Goal: Information Seeking & Learning: Learn about a topic

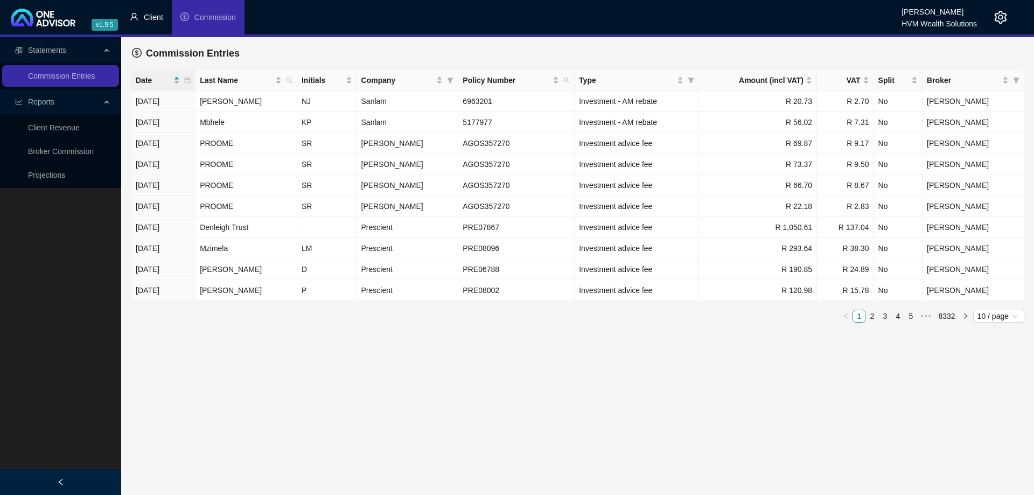
click at [156, 18] on span "Client" at bounding box center [153, 17] width 19 height 9
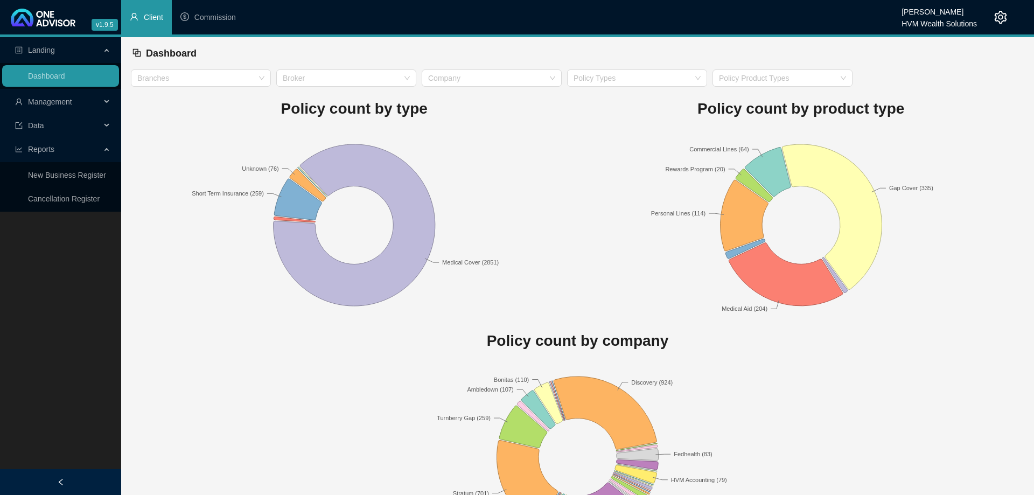
click at [101, 102] on div "Management" at bounding box center [60, 102] width 117 height 22
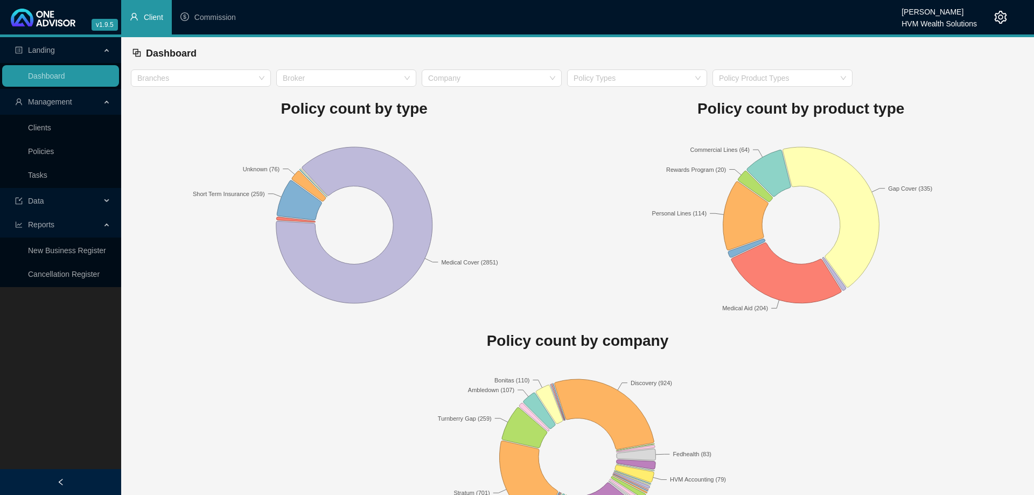
click at [91, 116] on ul "Clients Policies Tasks" at bounding box center [60, 151] width 121 height 73
click at [51, 124] on link "Clients" at bounding box center [39, 127] width 23 height 9
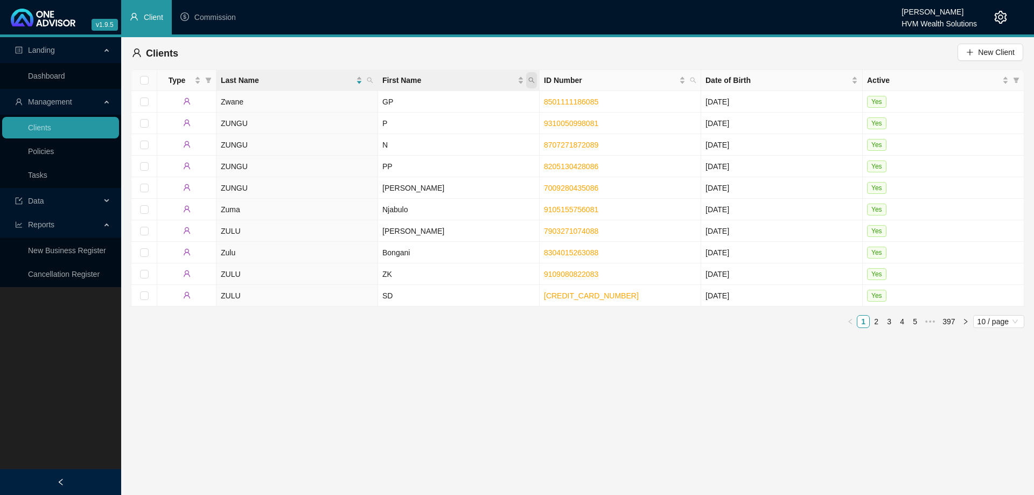
click at [533, 80] on icon "search" at bounding box center [532, 81] width 6 height 6
type input "kromme"
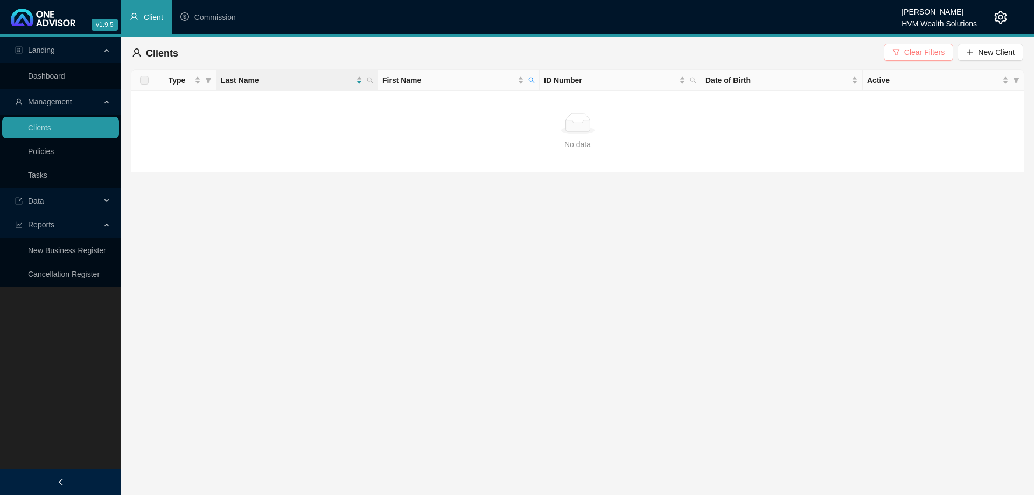
click at [911, 53] on span "Clear Filters" at bounding box center [924, 52] width 40 height 12
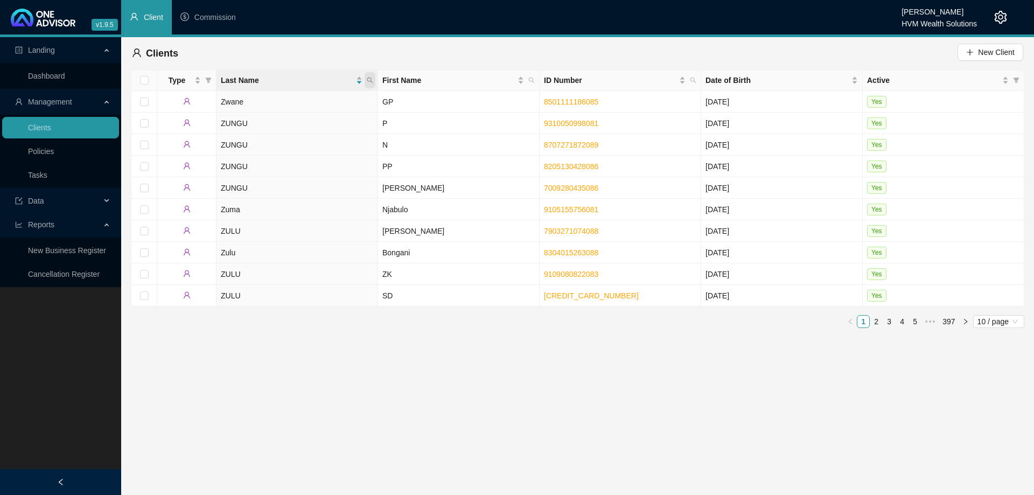
click at [371, 81] on icon "search" at bounding box center [370, 81] width 6 height 6
type input "kromme"
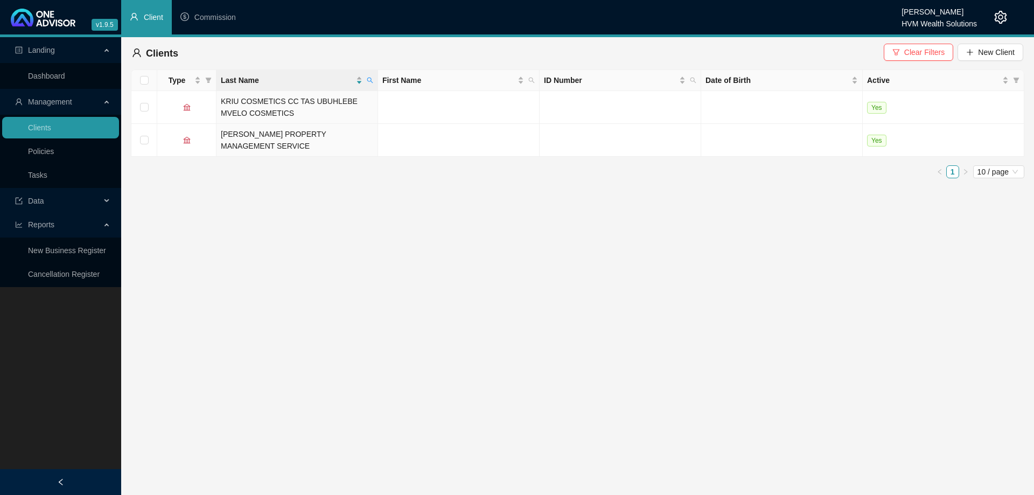
drag, startPoint x: 936, startPoint y: 50, endPoint x: 900, endPoint y: 53, distance: 36.2
click at [936, 50] on span "Clear Filters" at bounding box center [924, 52] width 40 height 12
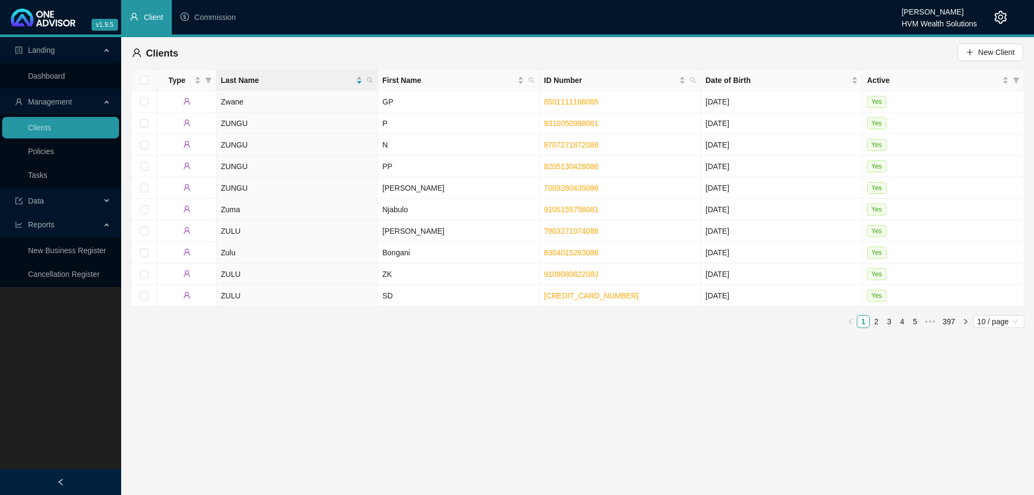
click at [62, 199] on span "Data" at bounding box center [58, 201] width 86 height 22
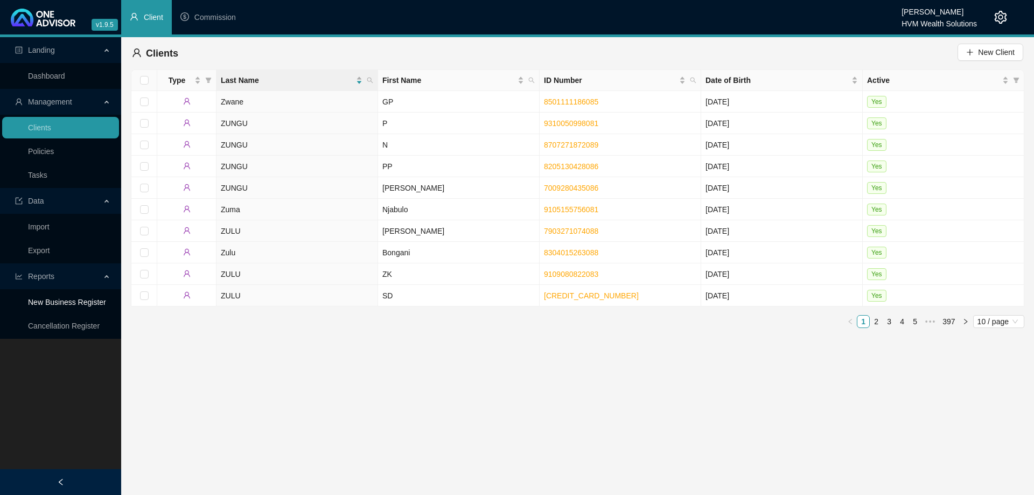
click at [64, 298] on link "New Business Register" at bounding box center [67, 302] width 78 height 9
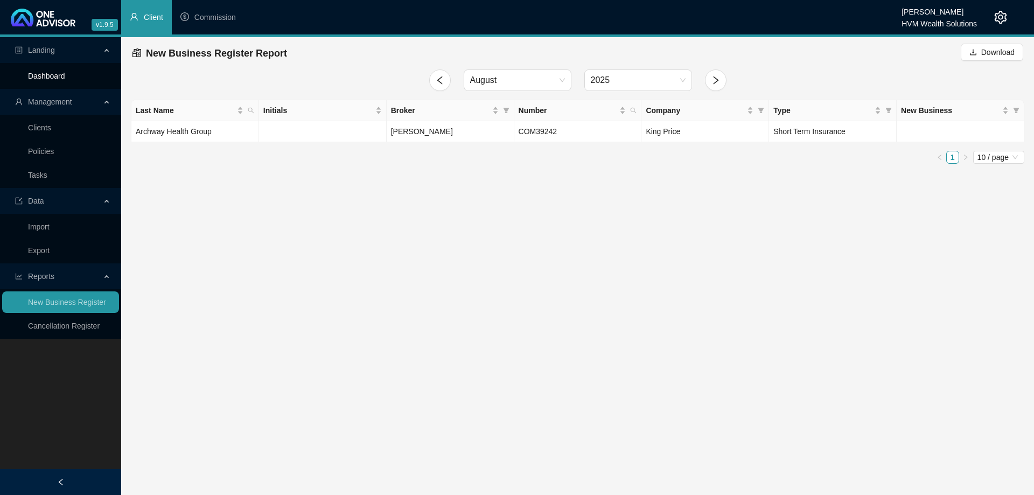
click at [65, 79] on link "Dashboard" at bounding box center [46, 76] width 37 height 9
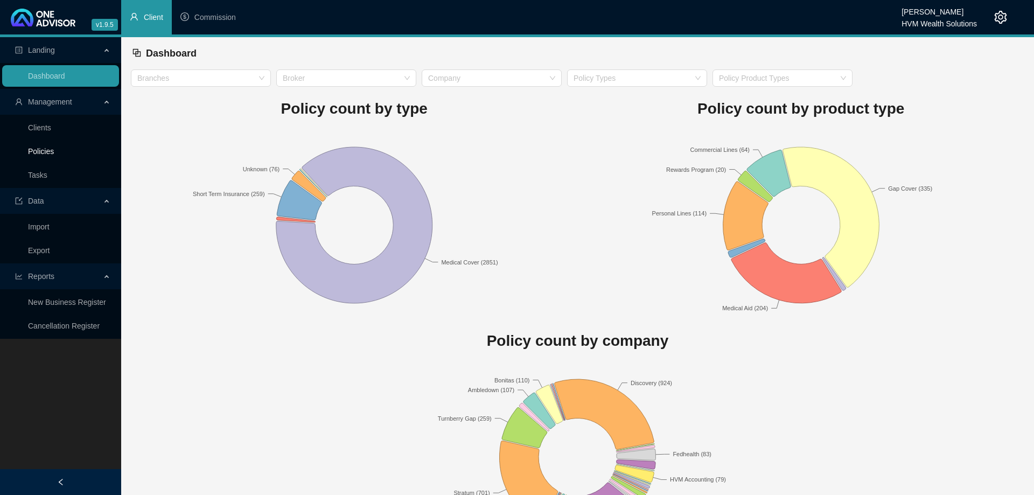
click at [54, 149] on link "Policies" at bounding box center [41, 151] width 26 height 9
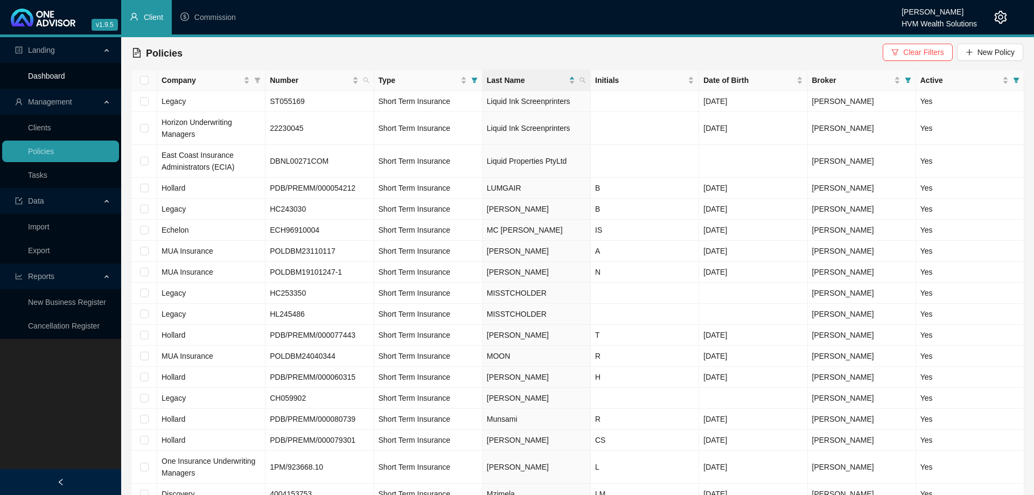
click at [65, 72] on link "Dashboard" at bounding box center [46, 76] width 37 height 9
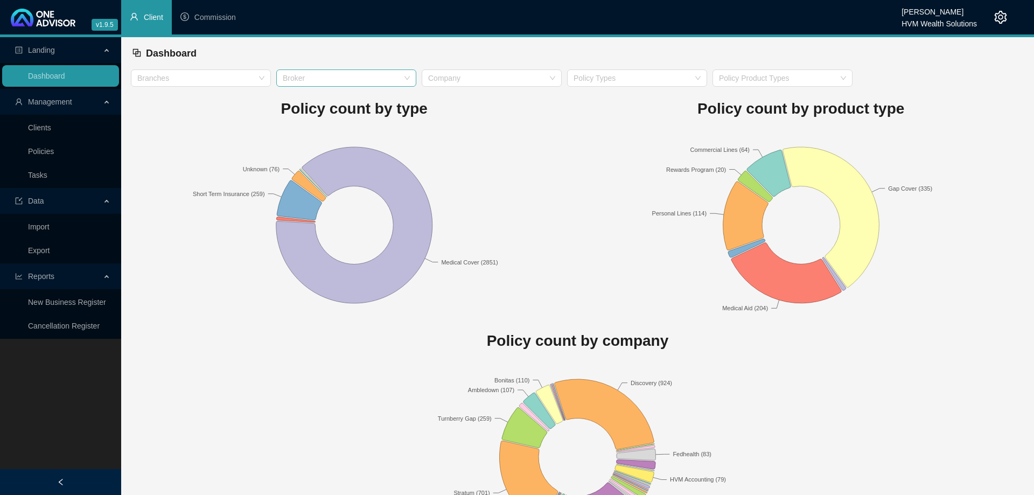
click at [328, 81] on div at bounding box center [341, 78] width 124 height 8
click at [252, 82] on div at bounding box center [195, 78] width 124 height 8
click at [238, 96] on div "Short Term" at bounding box center [201, 100] width 123 height 12
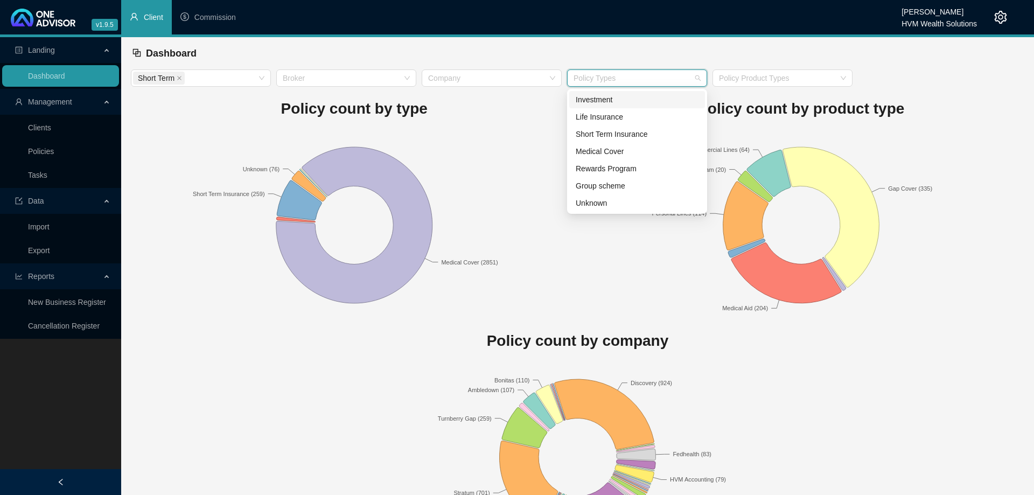
click at [574, 76] on input "search" at bounding box center [575, 78] width 2 height 8
click at [628, 136] on div "Short Term Insurance" at bounding box center [637, 134] width 123 height 12
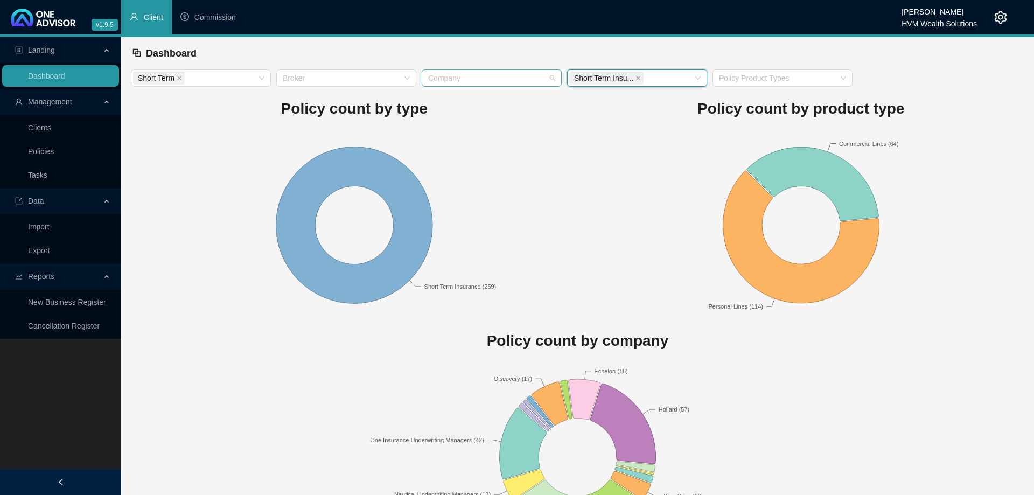
click at [550, 75] on div "Company" at bounding box center [492, 77] width 140 height 17
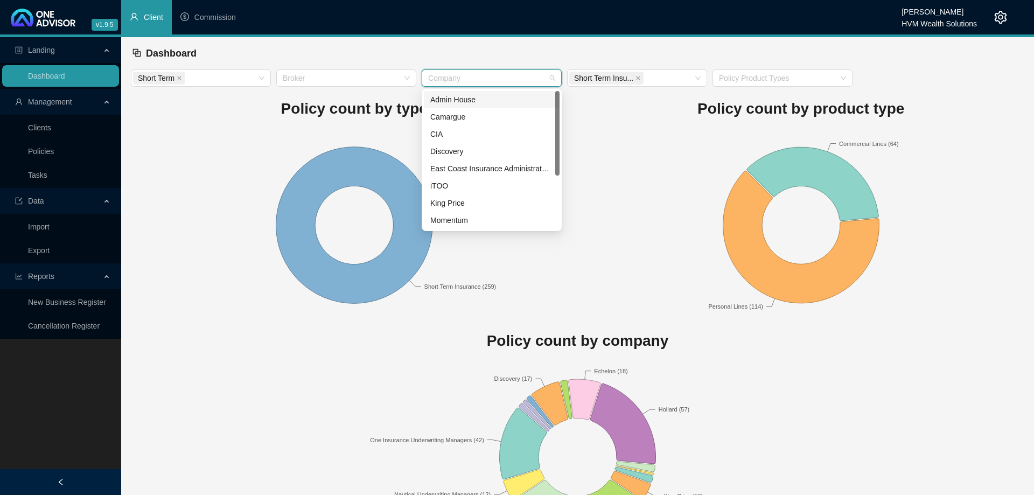
click at [625, 107] on h1 "Policy count by product type" at bounding box center [801, 109] width 447 height 24
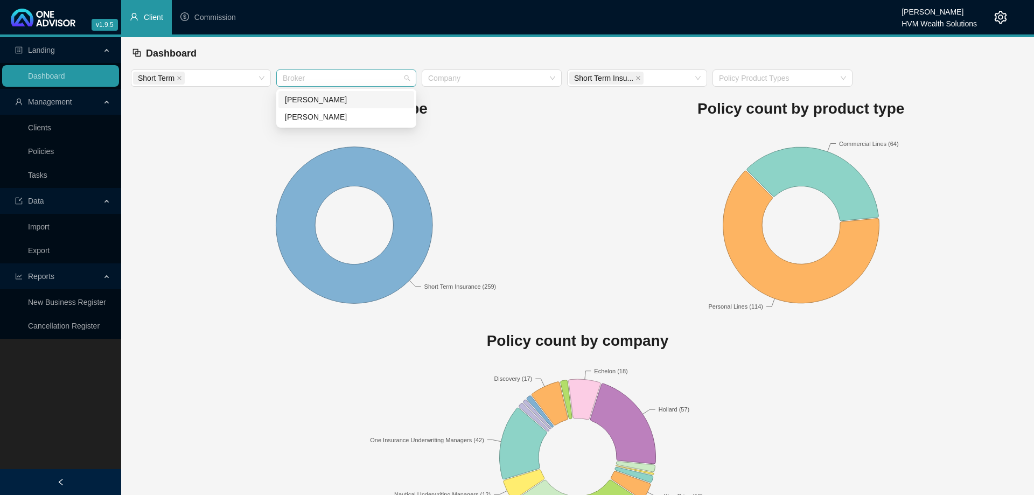
click at [350, 74] on div at bounding box center [341, 78] width 124 height 8
click at [513, 105] on h1 "Policy count by type" at bounding box center [354, 109] width 447 height 24
click at [772, 81] on div at bounding box center [777, 78] width 124 height 8
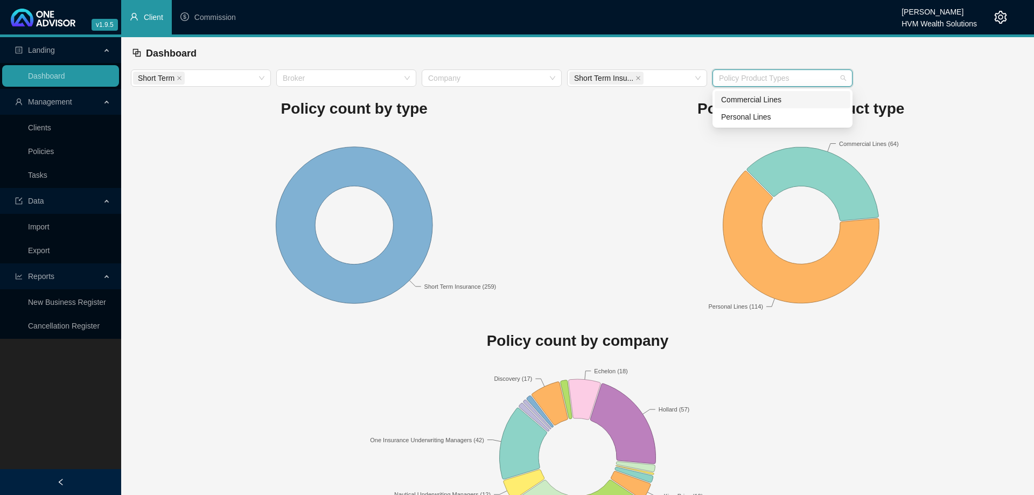
click at [630, 108] on h1 "Policy count by product type" at bounding box center [801, 109] width 447 height 24
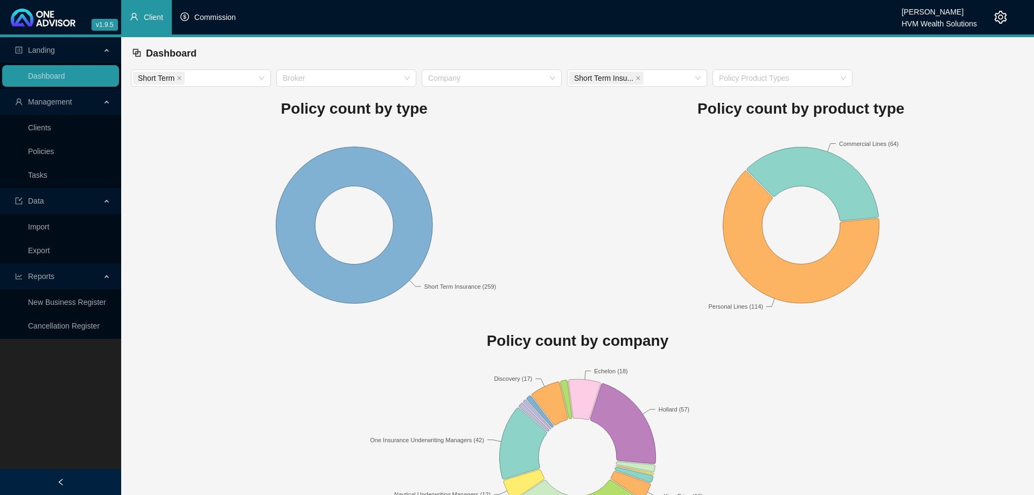
click at [191, 19] on li "Commission" at bounding box center [208, 17] width 73 height 34
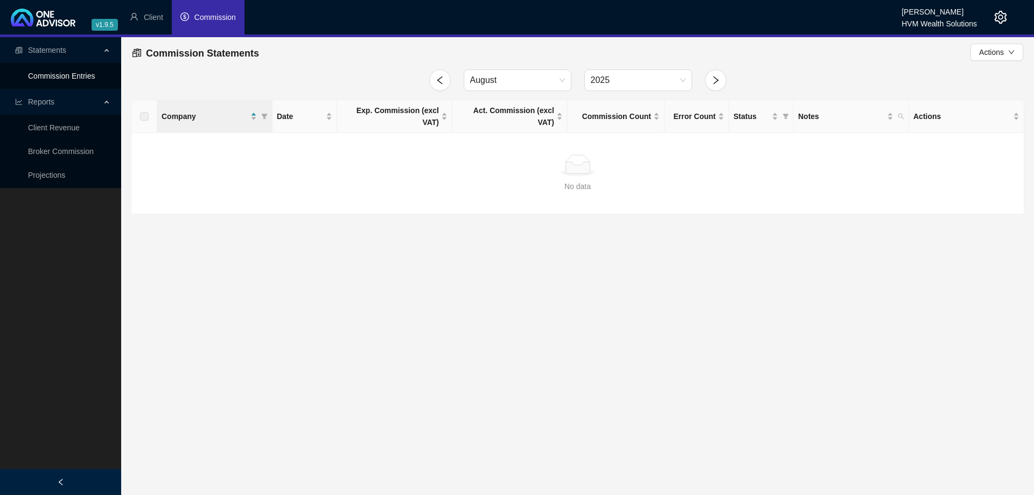
click at [95, 73] on link "Commission Entries" at bounding box center [61, 76] width 67 height 9
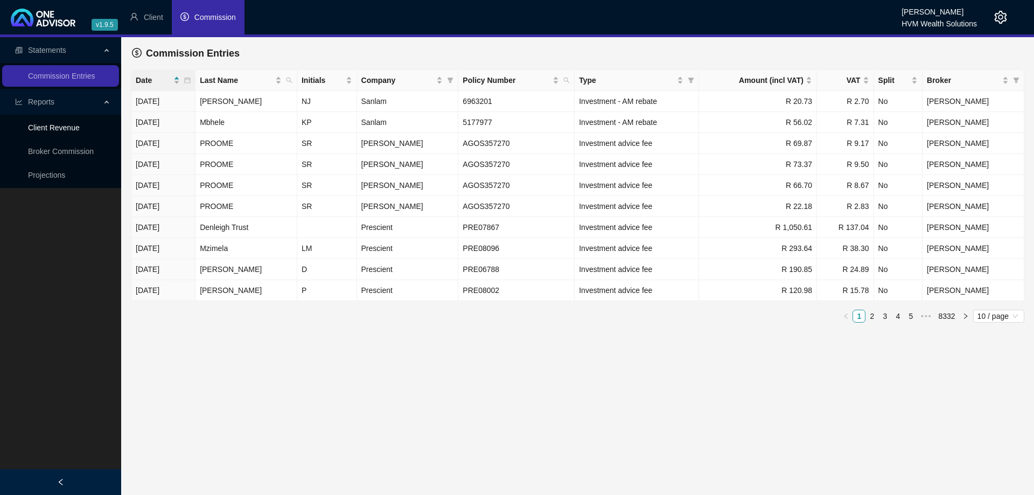
click at [80, 126] on link "Client Revenue" at bounding box center [54, 127] width 52 height 9
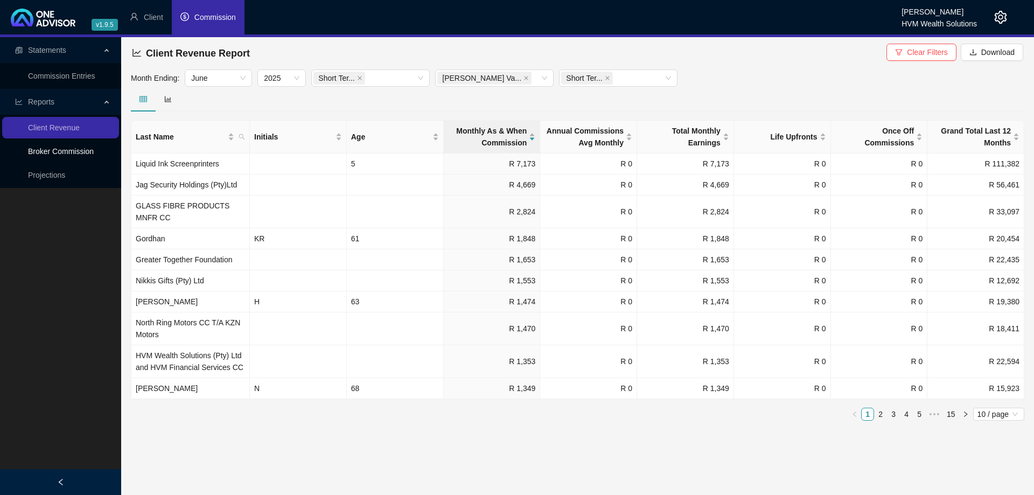
click at [87, 148] on link "Broker Commission" at bounding box center [61, 151] width 66 height 9
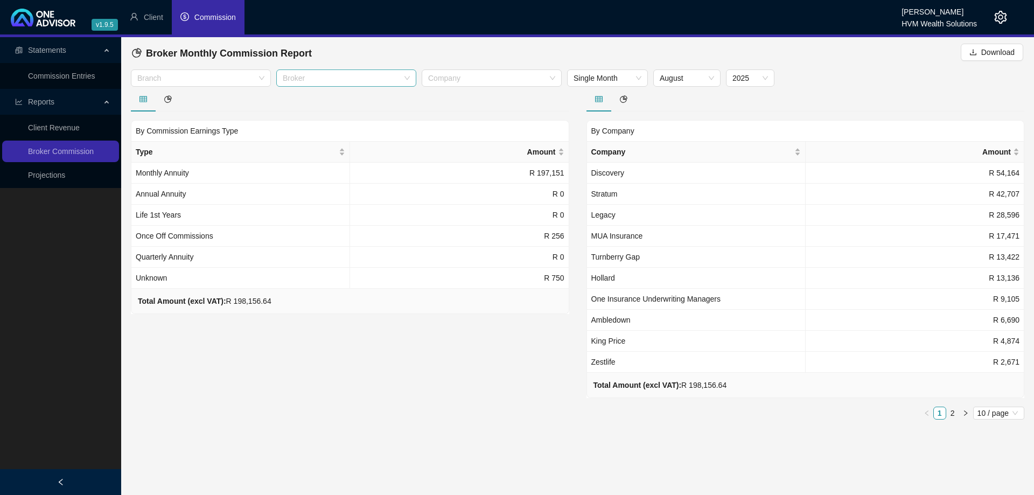
click at [320, 82] on div at bounding box center [341, 78] width 124 height 8
click at [336, 119] on div "[PERSON_NAME]" at bounding box center [346, 117] width 123 height 12
click at [447, 100] on div at bounding box center [350, 99] width 438 height 25
click at [465, 89] on div at bounding box center [350, 99] width 438 height 25
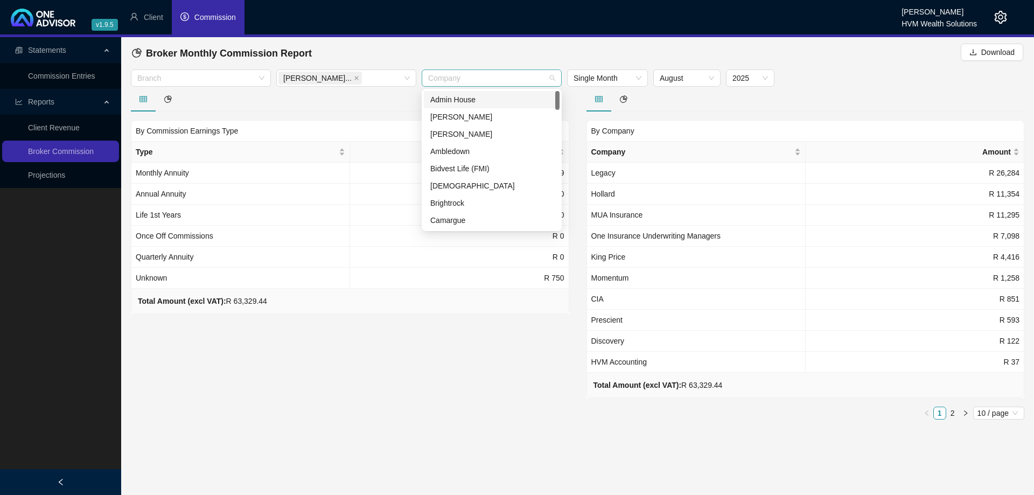
click at [468, 82] on div at bounding box center [486, 78] width 124 height 8
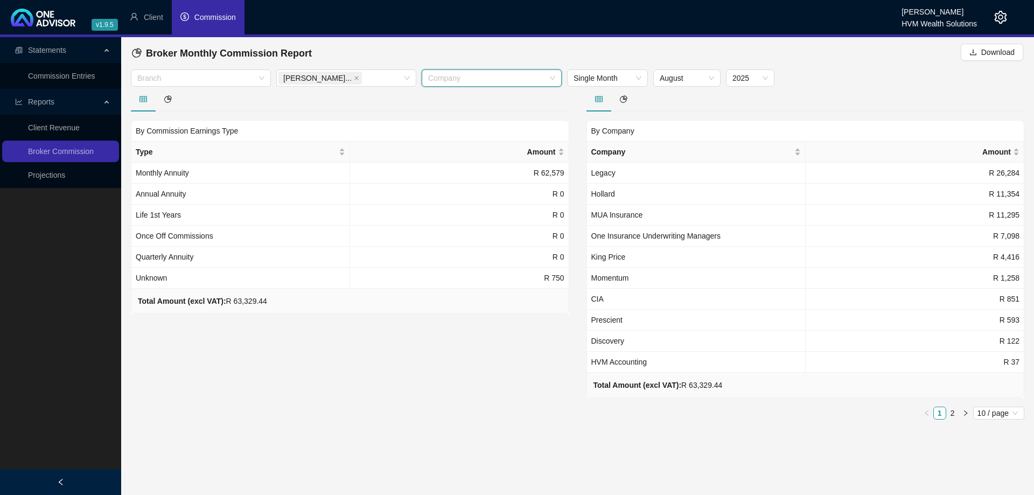
click at [386, 91] on div at bounding box center [350, 99] width 438 height 25
click at [243, 77] on div at bounding box center [195, 78] width 124 height 8
click at [235, 99] on div "Short Term" at bounding box center [201, 100] width 123 height 12
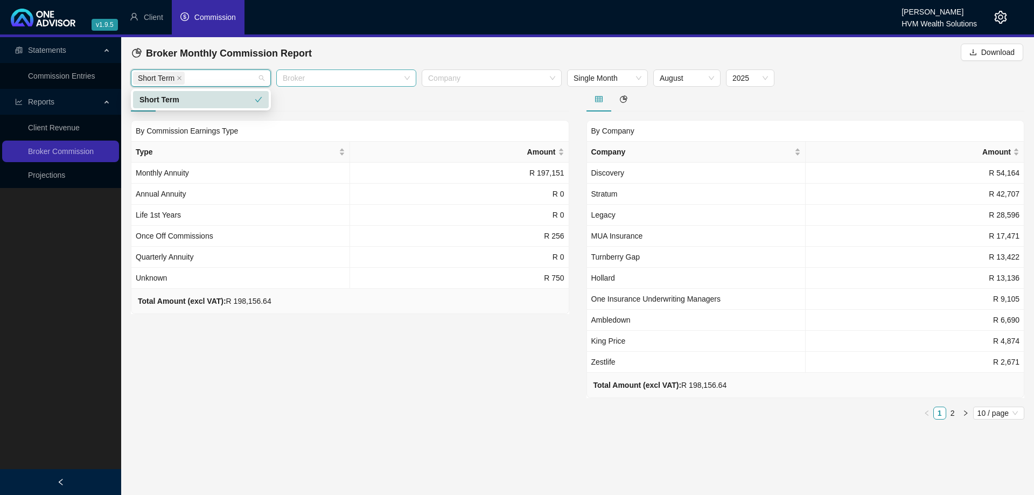
click at [366, 80] on div at bounding box center [341, 78] width 124 height 8
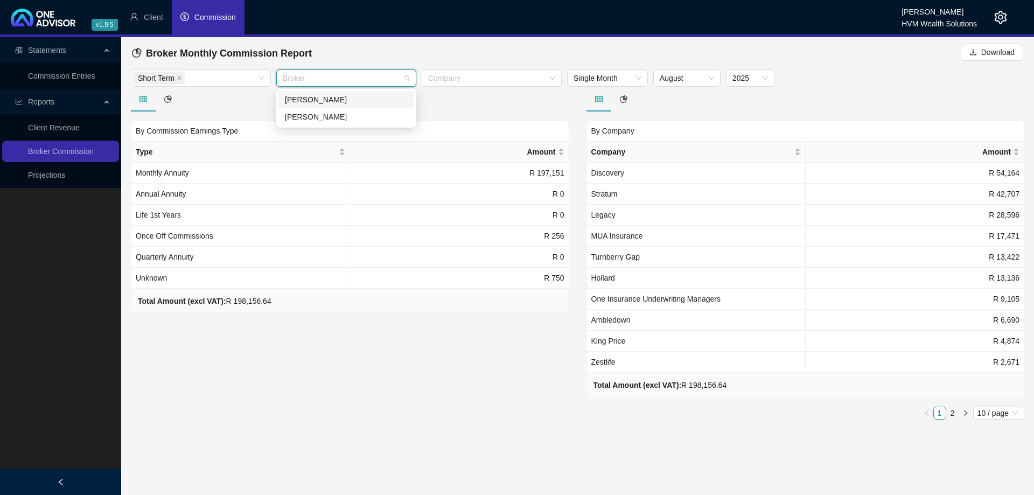
click at [364, 99] on div "[PERSON_NAME]" at bounding box center [346, 100] width 123 height 12
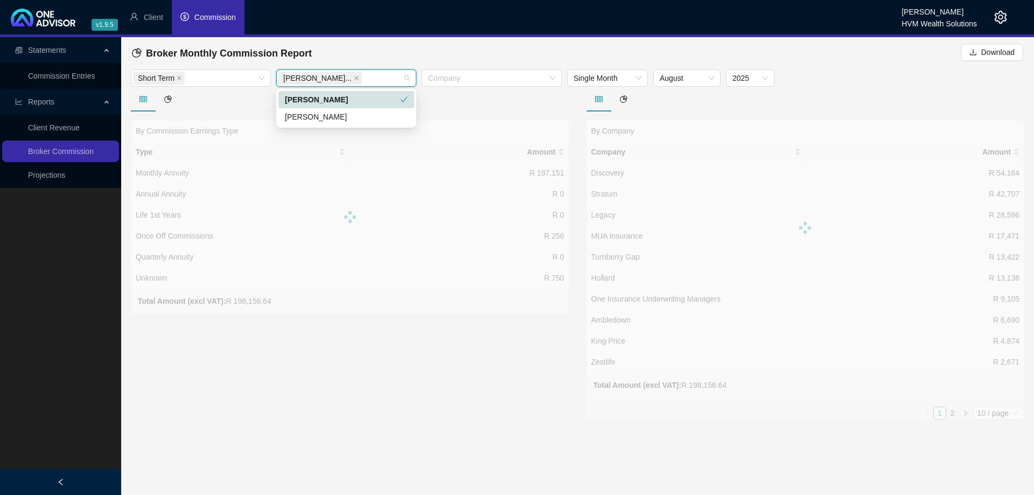
click at [370, 106] on div "[PERSON_NAME]" at bounding box center [347, 99] width 136 height 17
click at [370, 104] on div "[PERSON_NAME]" at bounding box center [346, 100] width 123 height 12
click at [370, 115] on div "[PERSON_NAME]" at bounding box center [346, 117] width 123 height 12
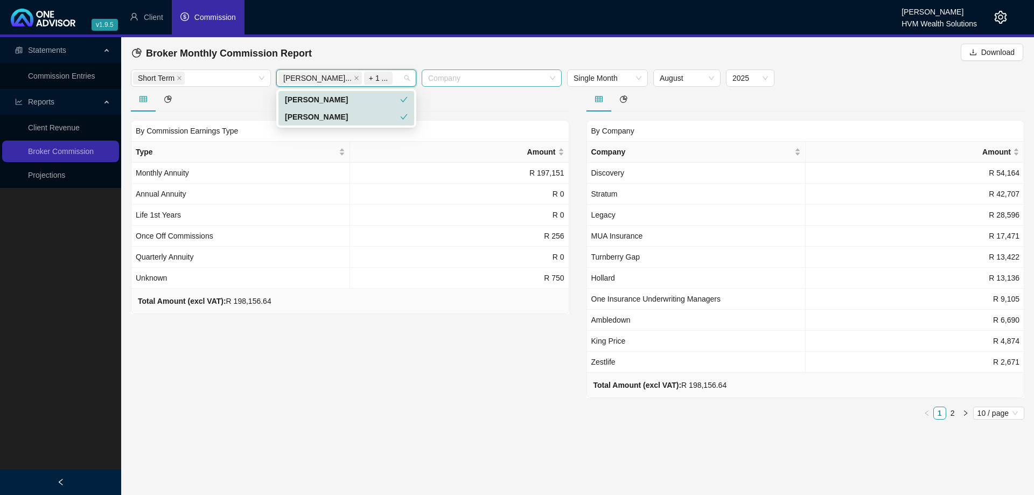
click at [472, 81] on div at bounding box center [486, 78] width 124 height 8
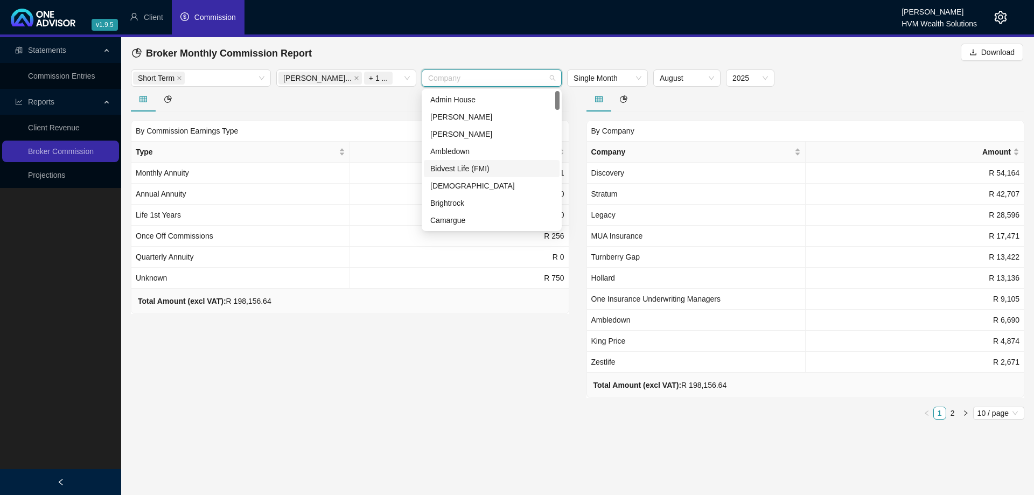
scroll to position [55, 0]
click at [465, 201] on div "CIA" at bounding box center [491, 200] width 123 height 12
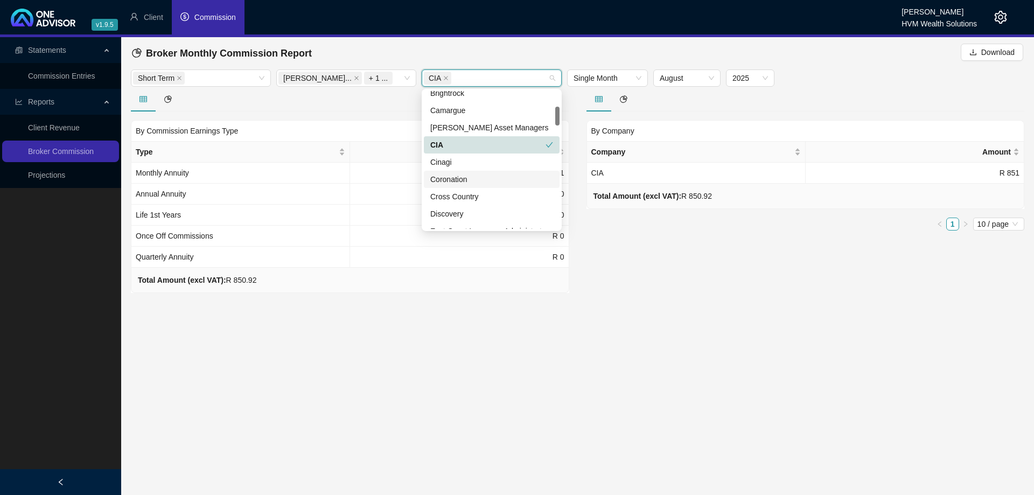
scroll to position [165, 0]
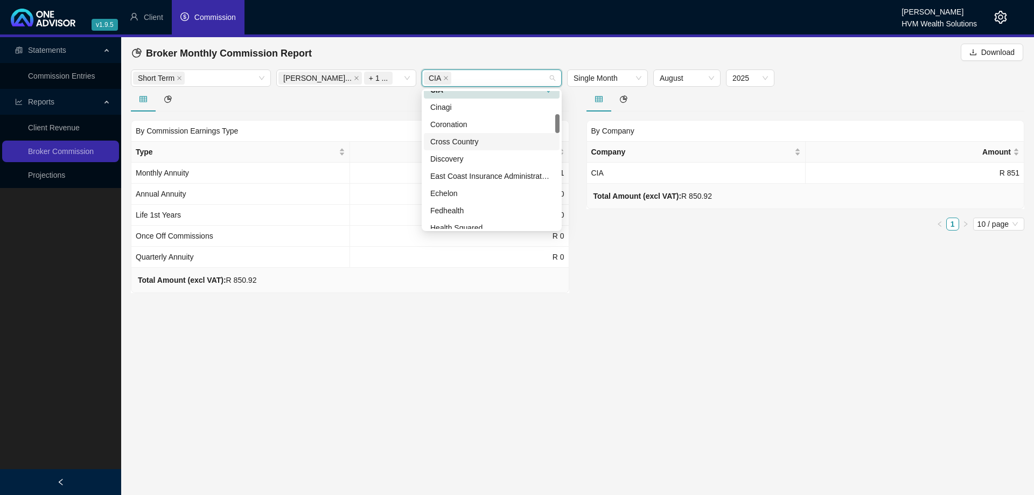
click at [485, 138] on div "Cross Country" at bounding box center [491, 142] width 123 height 12
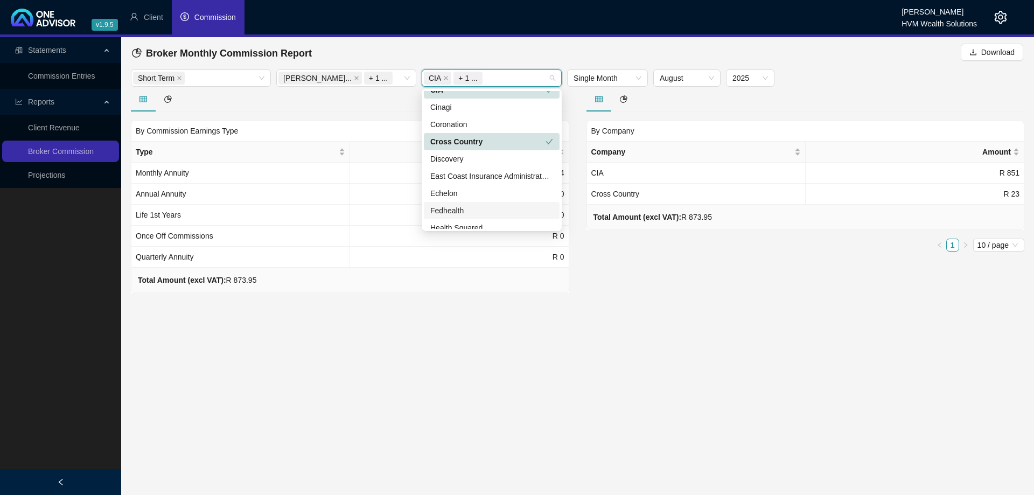
click at [494, 202] on div "Fedhealth" at bounding box center [492, 210] width 136 height 17
click at [489, 193] on div "Echelon" at bounding box center [491, 193] width 123 height 12
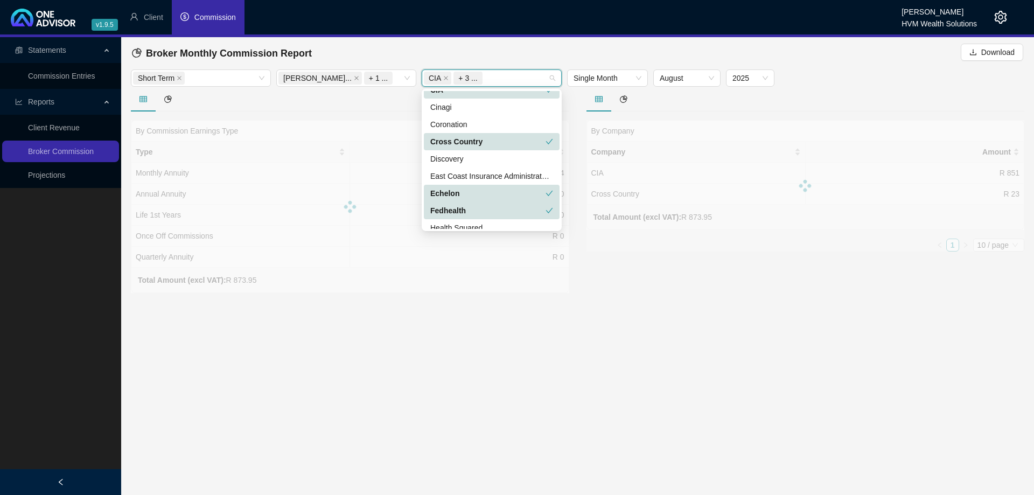
click at [489, 210] on div "Fedhealth" at bounding box center [487, 211] width 115 height 12
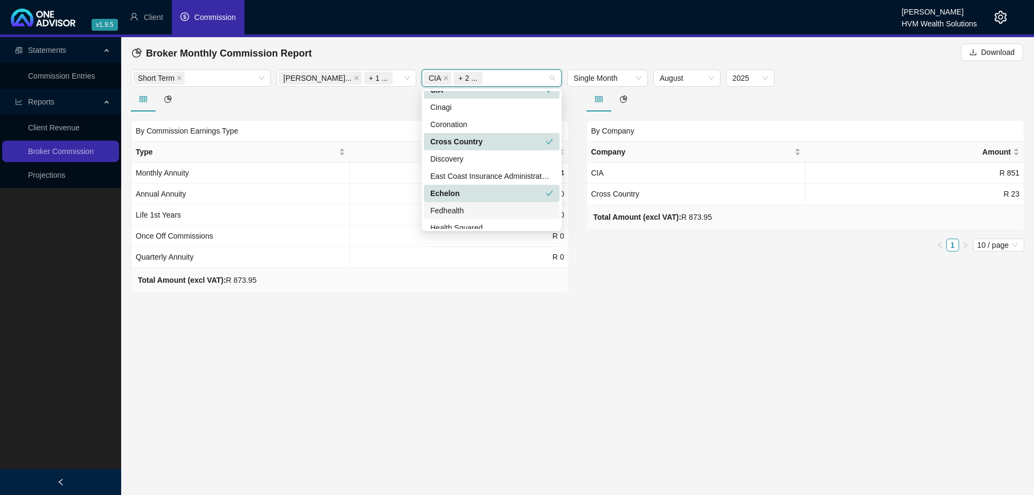
scroll to position [220, 0]
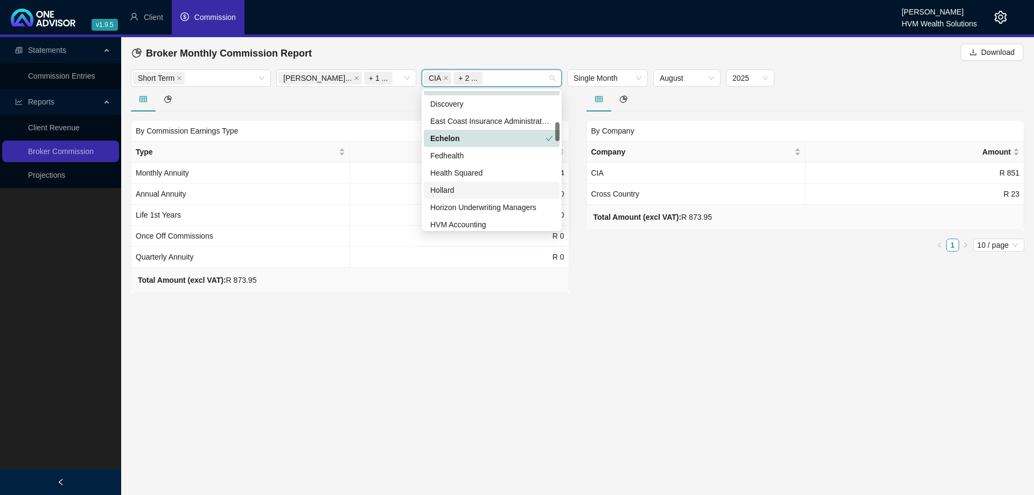
click at [480, 192] on div "Hollard" at bounding box center [491, 190] width 123 height 12
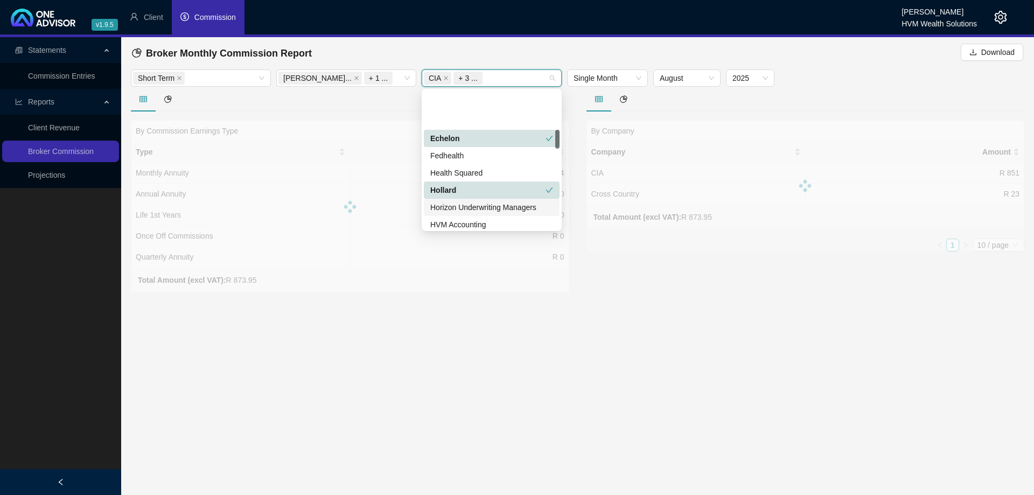
scroll to position [275, 0]
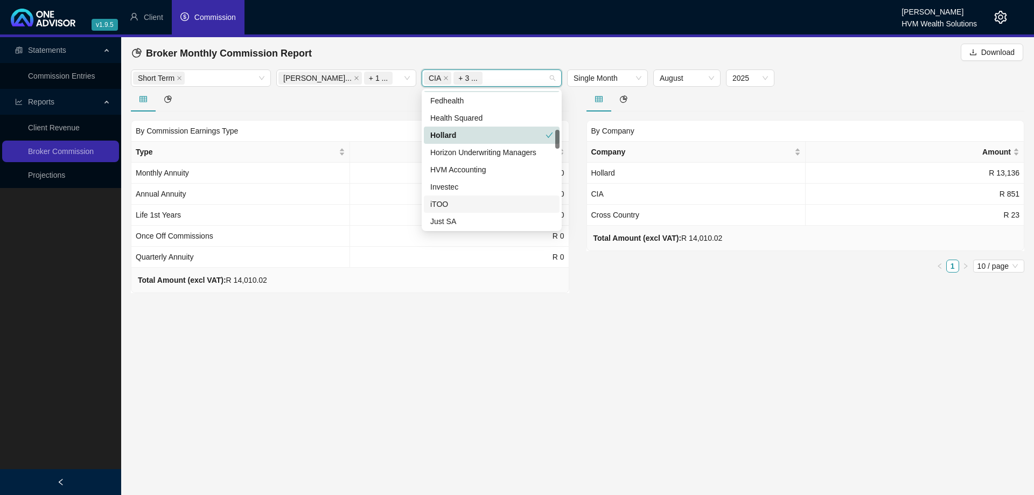
click at [486, 200] on div "iTOO" at bounding box center [491, 204] width 123 height 12
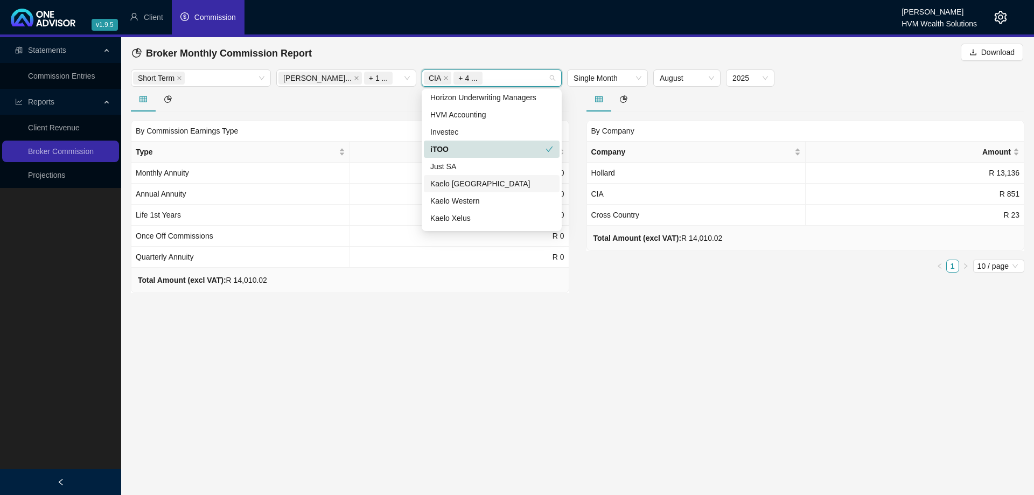
scroll to position [385, 0]
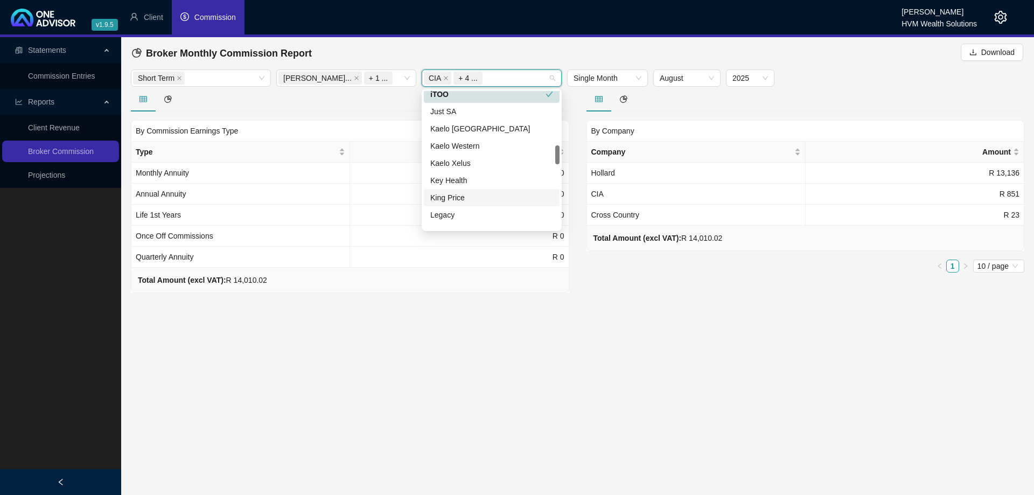
click at [460, 194] on div "King Price" at bounding box center [491, 198] width 123 height 12
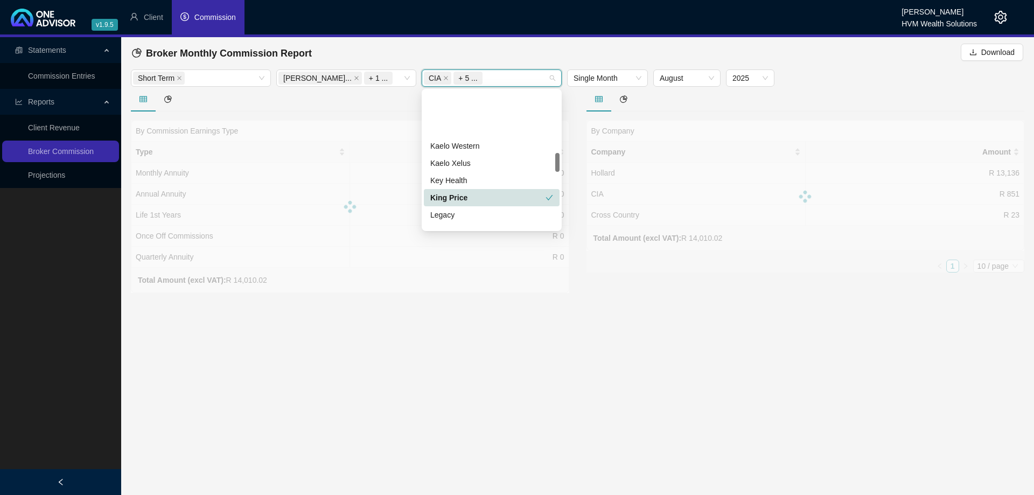
scroll to position [440, 0]
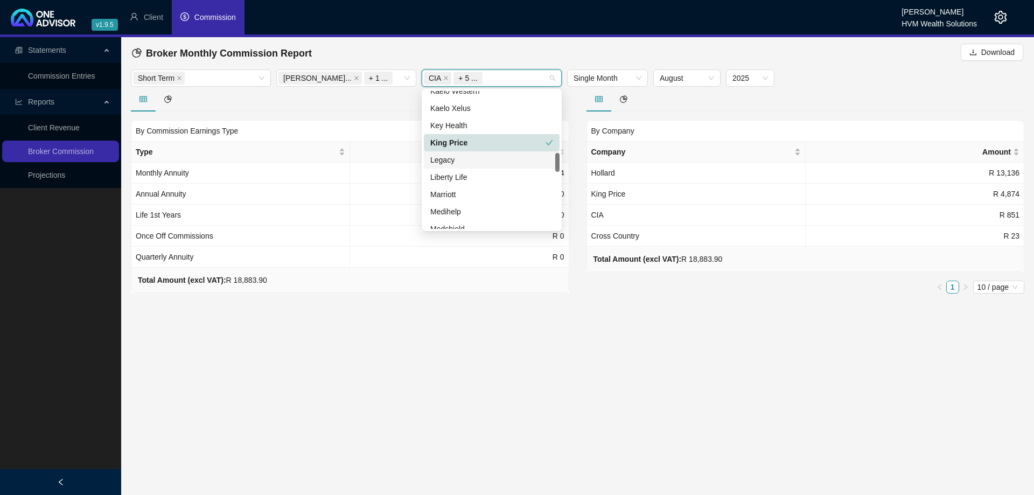
click at [462, 161] on div "Legacy" at bounding box center [491, 160] width 123 height 12
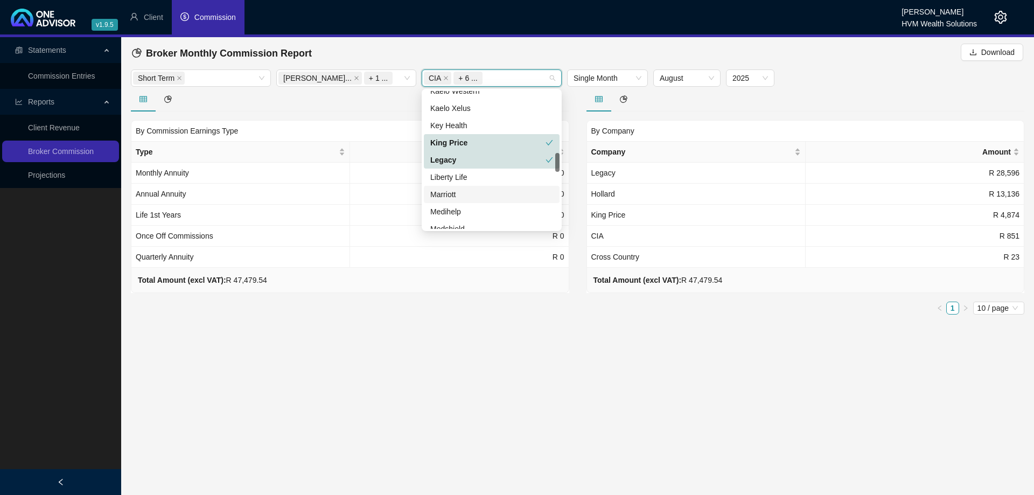
scroll to position [495, 0]
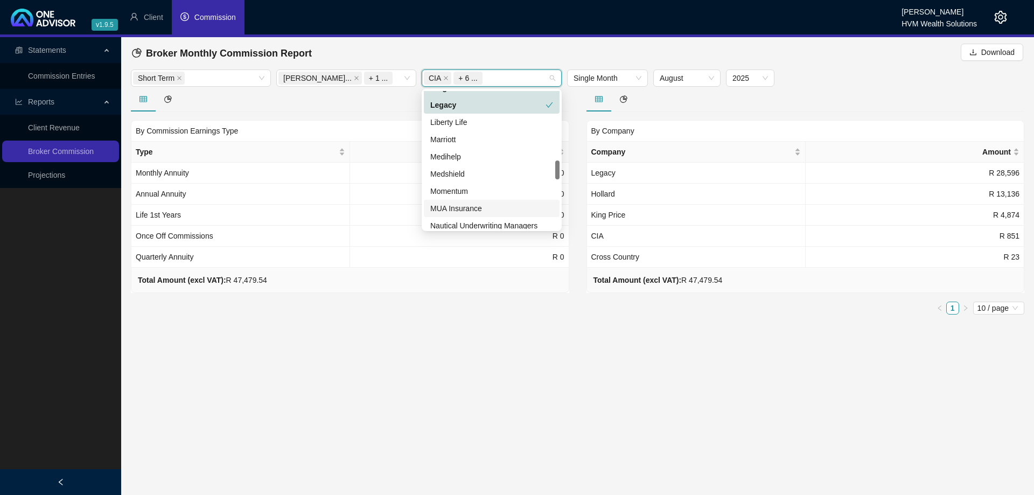
click at [476, 212] on div "MUA Insurance" at bounding box center [491, 209] width 123 height 12
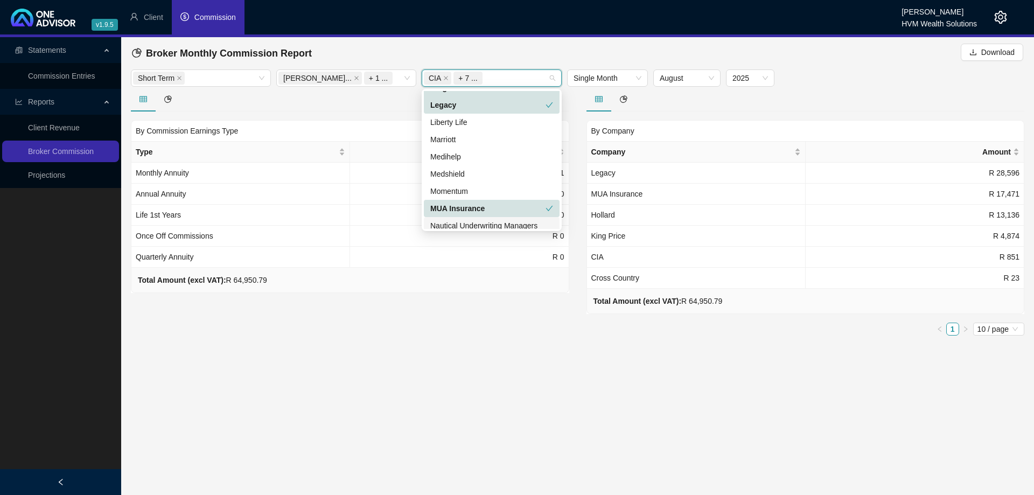
click at [485, 222] on div "Nautical Underwriting Managers" at bounding box center [491, 226] width 123 height 12
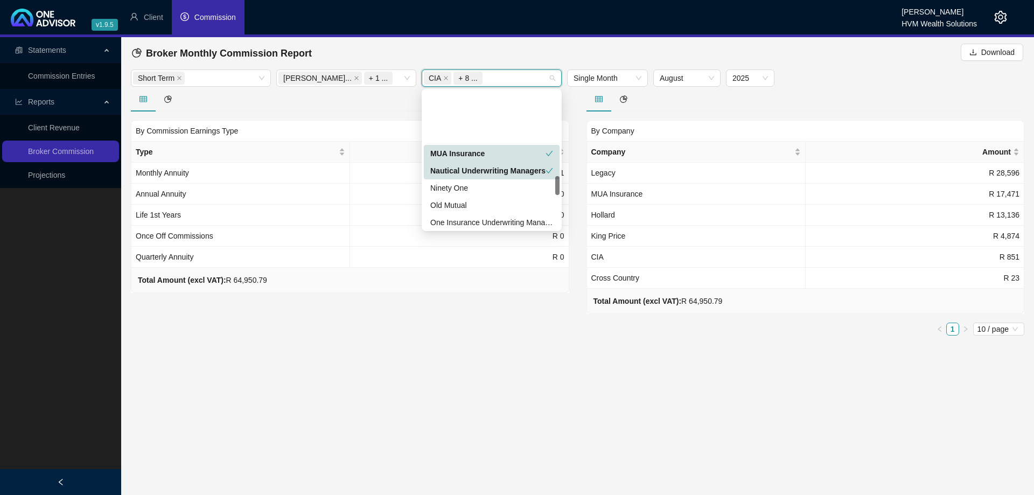
scroll to position [604, 0]
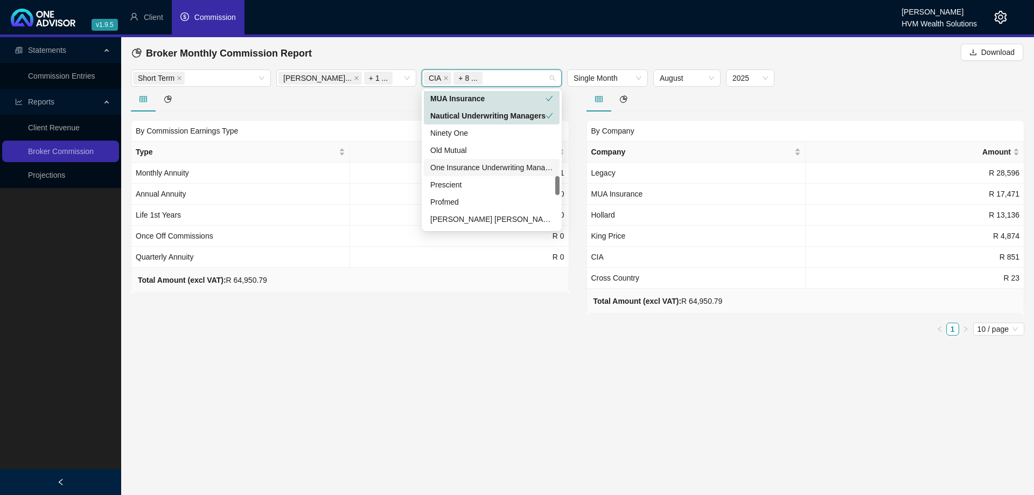
click at [479, 170] on div "One Insurance Underwriting Managers" at bounding box center [491, 168] width 123 height 12
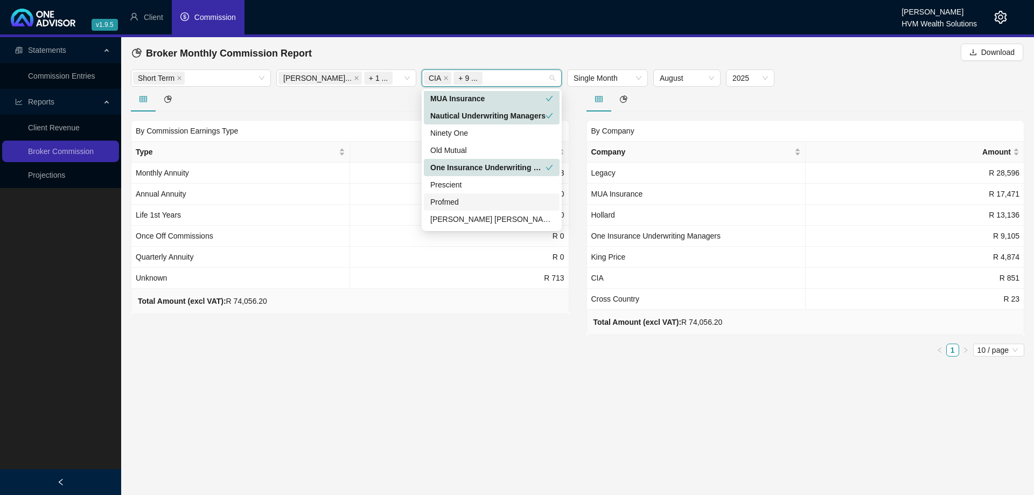
scroll to position [659, 0]
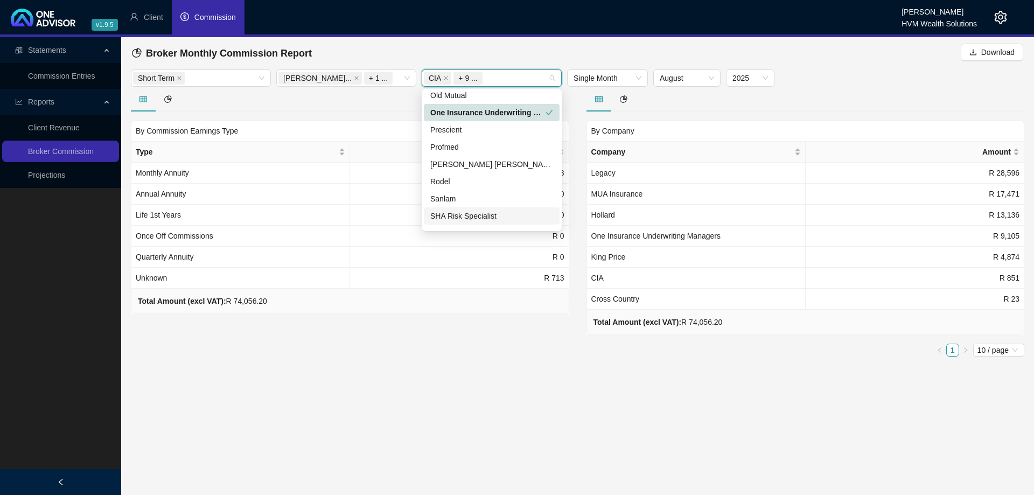
click at [471, 209] on div "SHA Risk Specialist" at bounding box center [492, 215] width 136 height 17
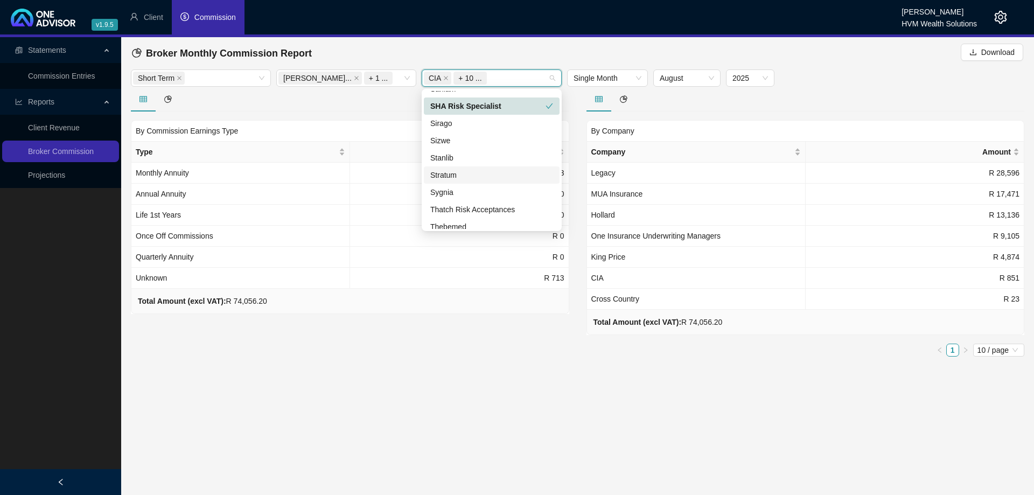
scroll to position [824, 0]
click at [477, 188] on div "Travel Insurance Consultants" at bounding box center [491, 189] width 123 height 12
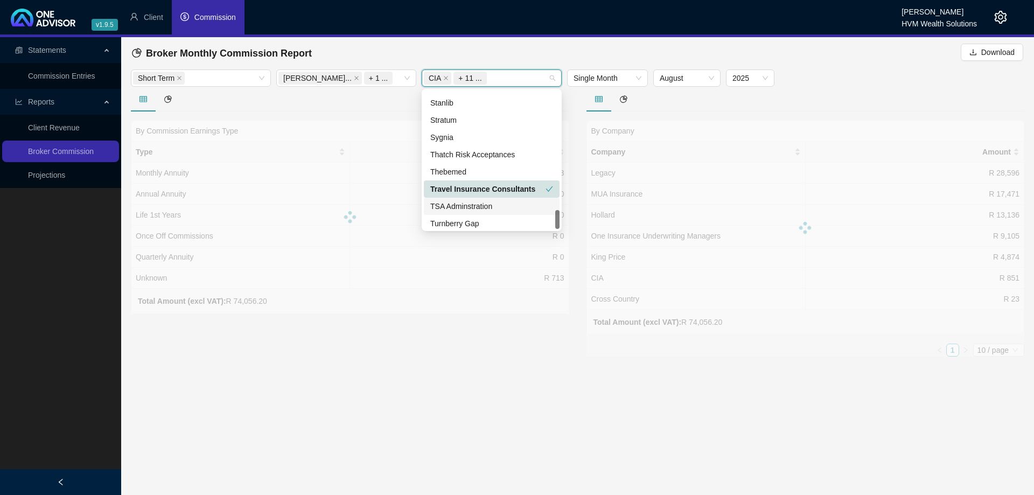
scroll to position [845, 0]
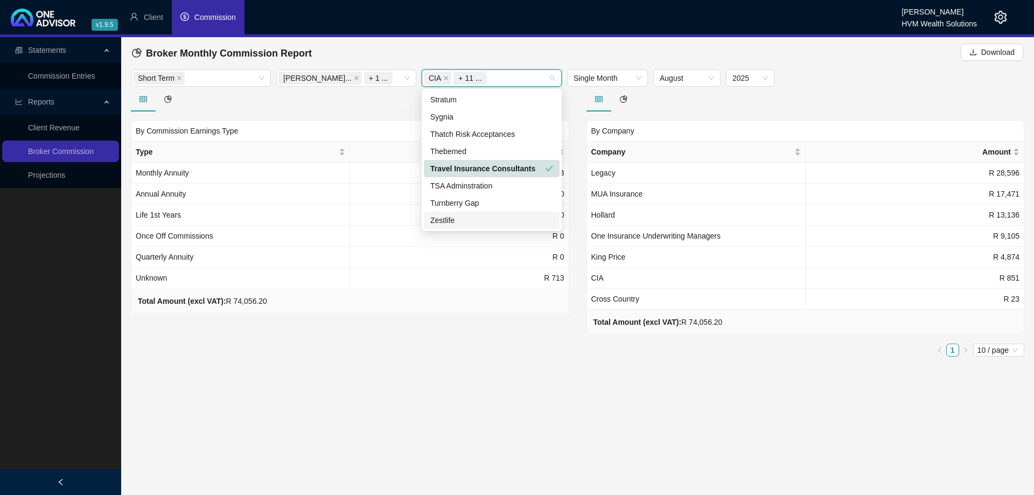
click at [527, 377] on main "Statements Commission Entries Reports Client Revenue Broker Commission Projecti…" at bounding box center [517, 266] width 1034 height 458
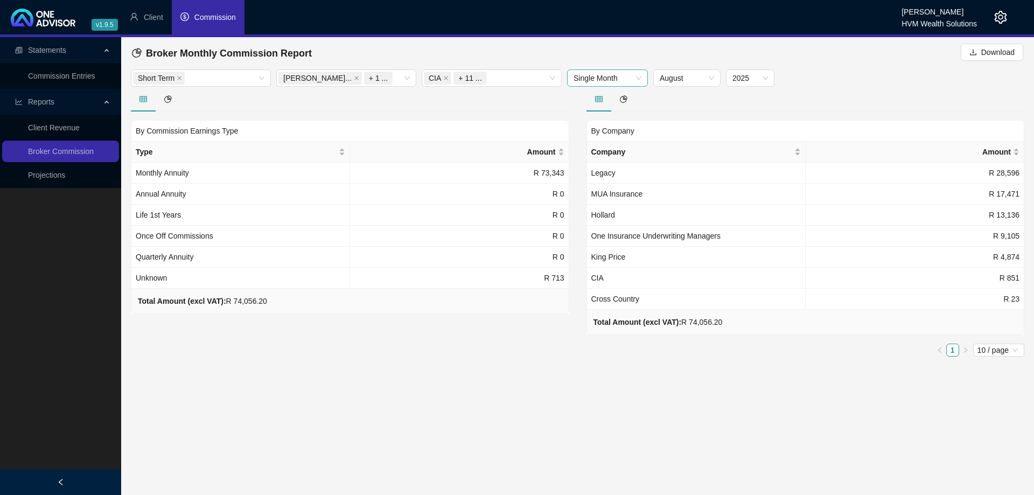
click at [637, 71] on span "Single Month" at bounding box center [608, 78] width 68 height 16
click at [609, 134] on div "Last 12 Months" at bounding box center [608, 134] width 64 height 12
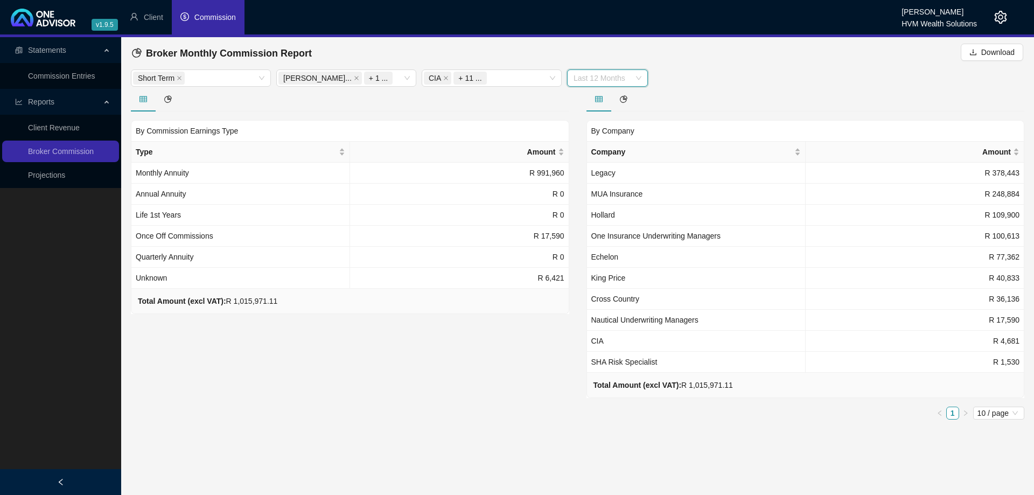
click at [627, 72] on span "Last 12 Months" at bounding box center [608, 78] width 68 height 16
click at [753, 69] on div "Short Term [PERSON_NAME]... + 1 ... CIA + 11 ... Last 12 Months" at bounding box center [577, 77] width 899 height 17
click at [623, 102] on icon "pie-chart" at bounding box center [624, 99] width 8 height 8
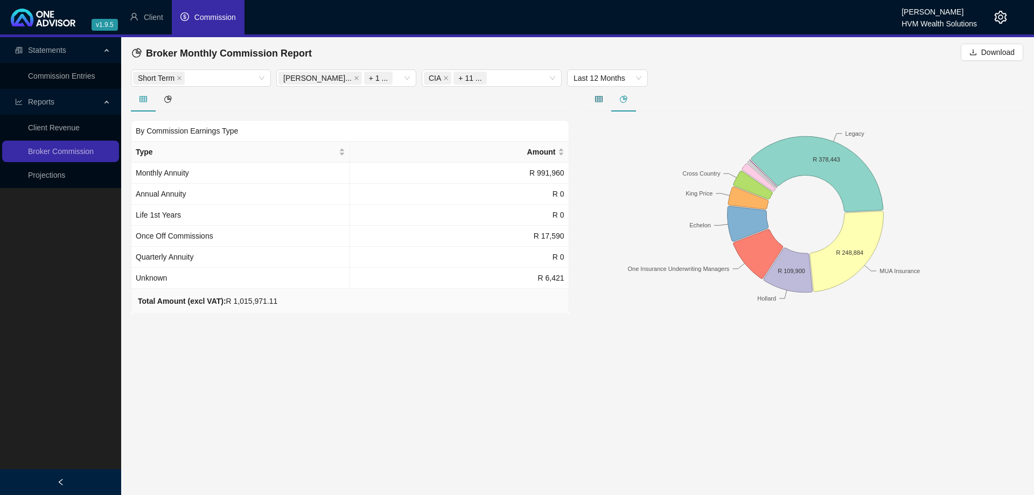
click at [593, 97] on div at bounding box center [599, 99] width 25 height 12
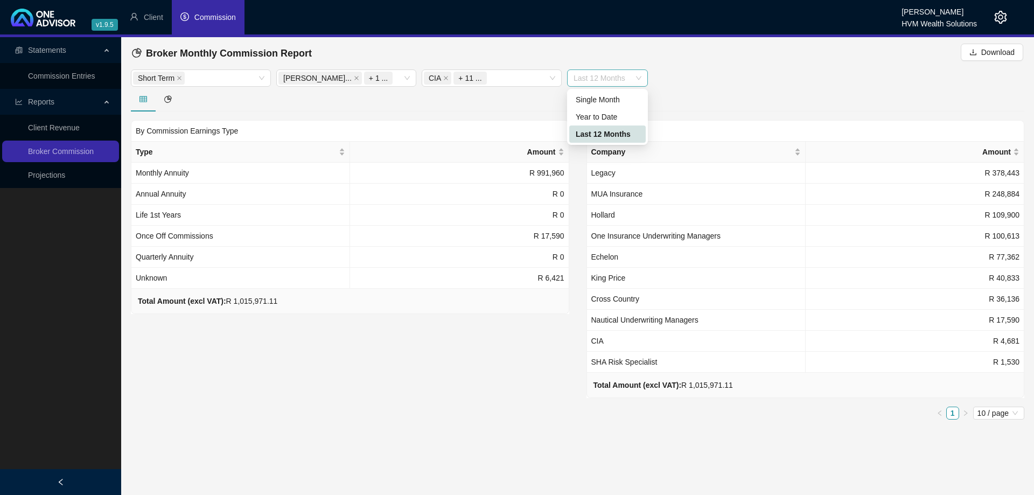
click at [607, 77] on span "Last 12 Months" at bounding box center [608, 78] width 68 height 16
click at [605, 119] on div "Year to Date" at bounding box center [608, 117] width 64 height 12
click at [612, 74] on span "Year to Date" at bounding box center [608, 78] width 68 height 16
click at [586, 120] on div "Year to Date" at bounding box center [608, 117] width 64 height 12
click at [595, 86] on span "Year to Date" at bounding box center [608, 78] width 68 height 16
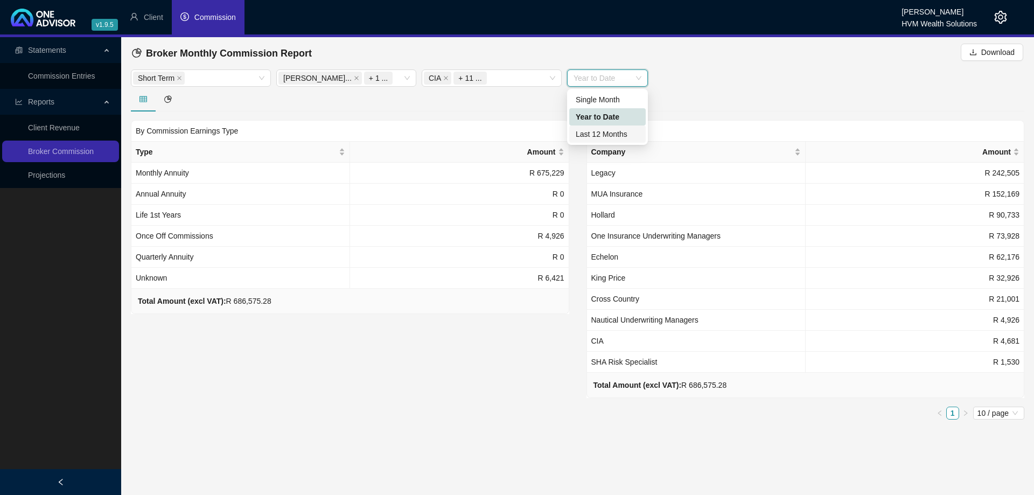
click at [596, 134] on div "Last 12 Months" at bounding box center [608, 134] width 64 height 12
click at [172, 96] on div at bounding box center [168, 99] width 25 height 12
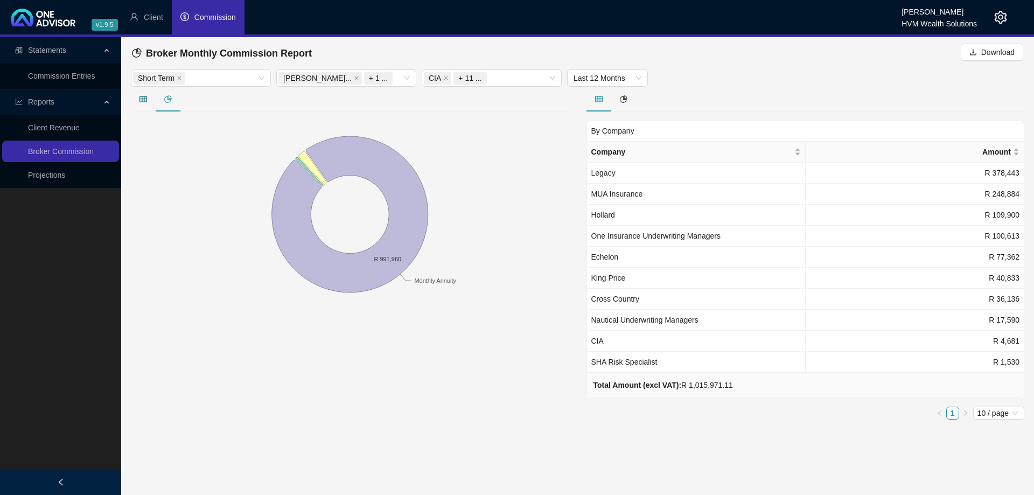
click at [139, 103] on div at bounding box center [143, 99] width 25 height 12
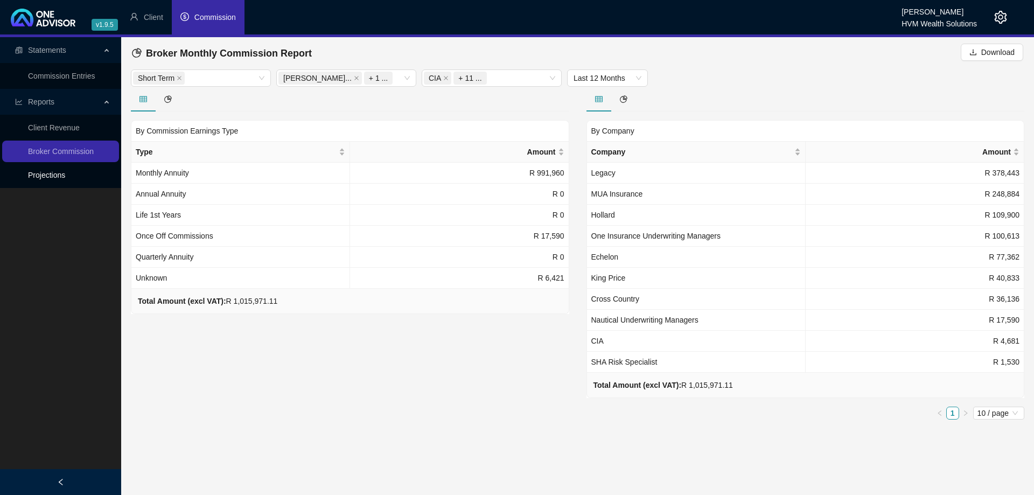
click at [64, 175] on link "Projections" at bounding box center [46, 175] width 37 height 9
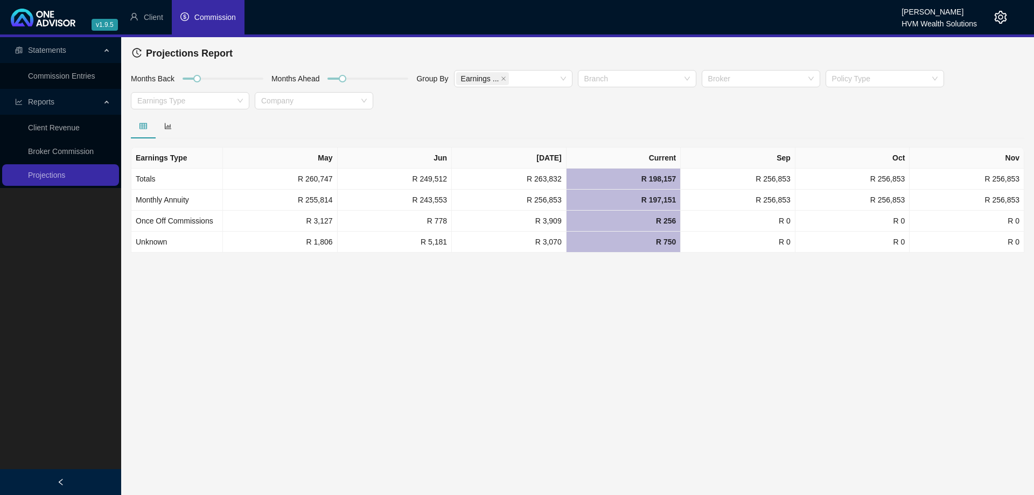
click at [441, 123] on div at bounding box center [578, 126] width 894 height 25
drag, startPoint x: 530, startPoint y: 106, endPoint x: 583, endPoint y: 83, distance: 57.9
click at [531, 105] on div "Months Back Months Ahead Group By Earnings ... Branch Broker Policy Type Earnin…" at bounding box center [577, 91] width 899 height 44
click at [605, 75] on div at bounding box center [631, 79] width 103 height 8
click at [624, 96] on div "Short Term" at bounding box center [636, 100] width 101 height 12
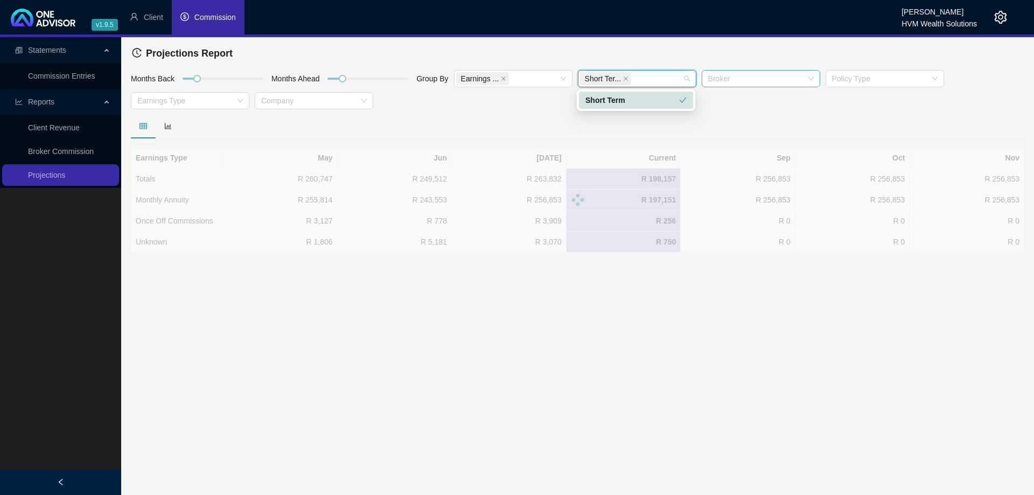
click at [754, 78] on div at bounding box center [755, 79] width 103 height 8
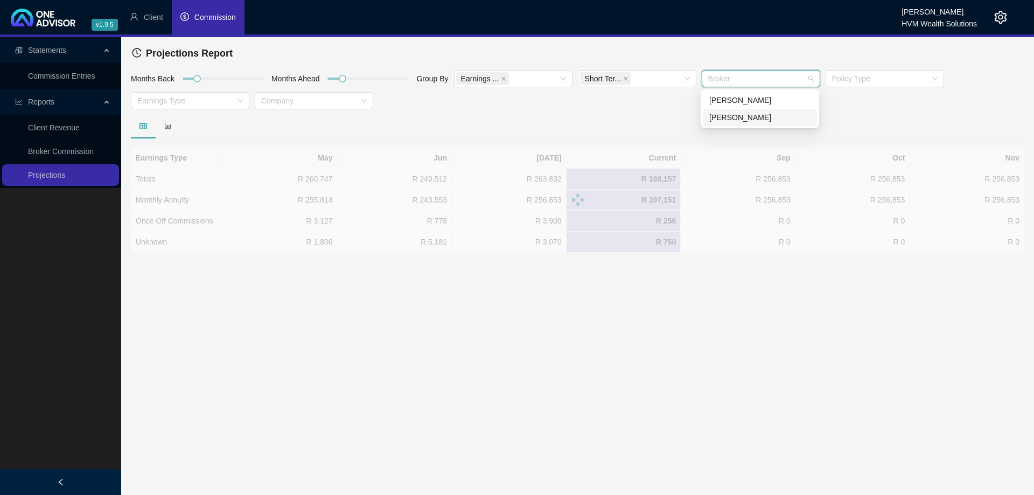
click at [762, 113] on div "[PERSON_NAME]" at bounding box center [759, 118] width 101 height 12
click at [629, 109] on div "Months Back Months Ahead Group By Earnings ... Short Ter... [PERSON_NAME] [PERS…" at bounding box center [577, 91] width 899 height 44
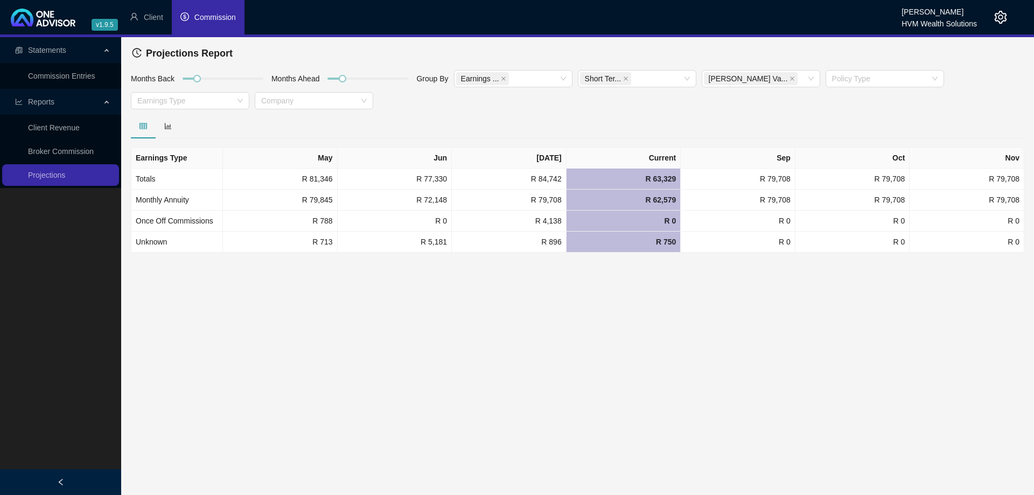
click at [568, 345] on main "Statements Commission Entries Reports Client Revenue Broker Commission Projecti…" at bounding box center [517, 266] width 1034 height 458
drag, startPoint x: 342, startPoint y: 79, endPoint x: 350, endPoint y: 76, distance: 8.0
click at [350, 76] on div at bounding box center [349, 78] width 5 height 5
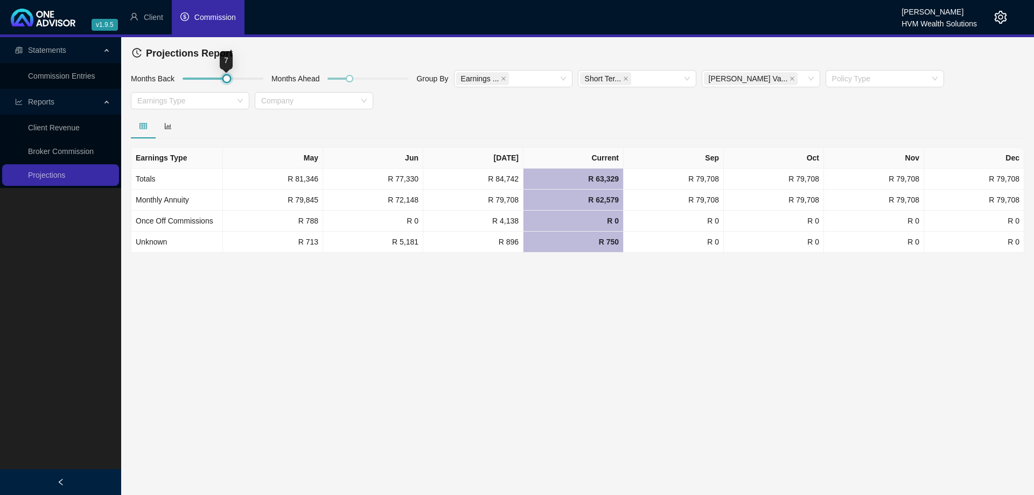
drag, startPoint x: 203, startPoint y: 76, endPoint x: 233, endPoint y: 78, distance: 30.2
click at [233, 78] on div at bounding box center [223, 78] width 81 height 6
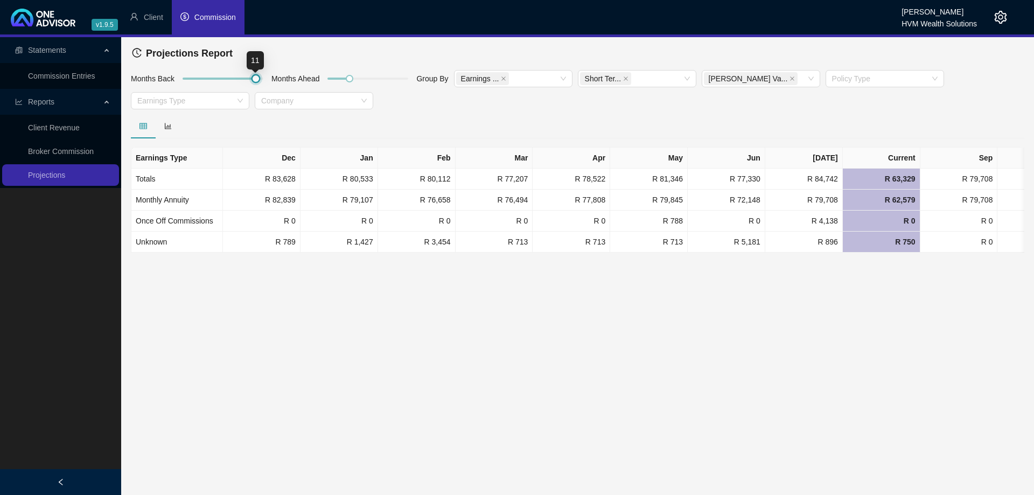
drag, startPoint x: 234, startPoint y: 79, endPoint x: 268, endPoint y: 80, distance: 33.9
click at [259, 79] on div at bounding box center [255, 78] width 5 height 5
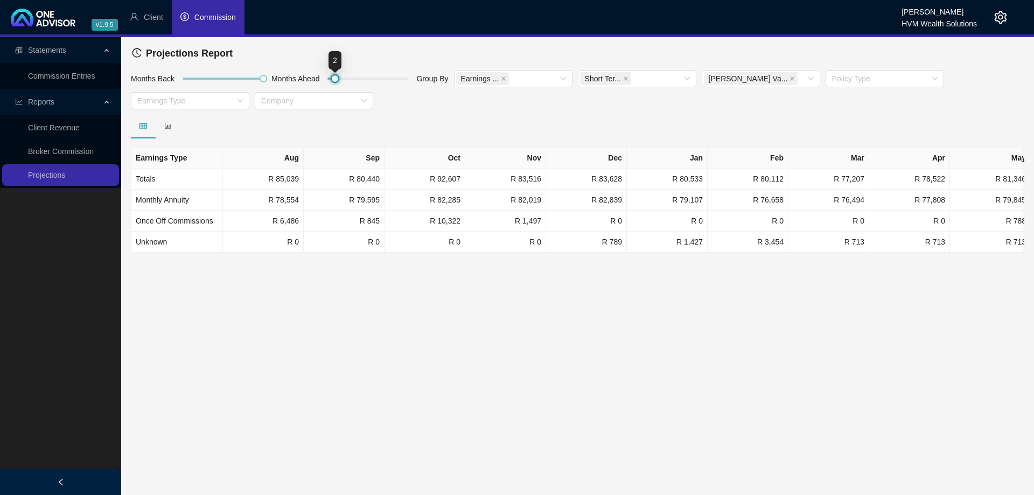
drag, startPoint x: 350, startPoint y: 78, endPoint x: 337, endPoint y: 79, distance: 13.6
click at [337, 79] on div at bounding box center [334, 78] width 5 height 5
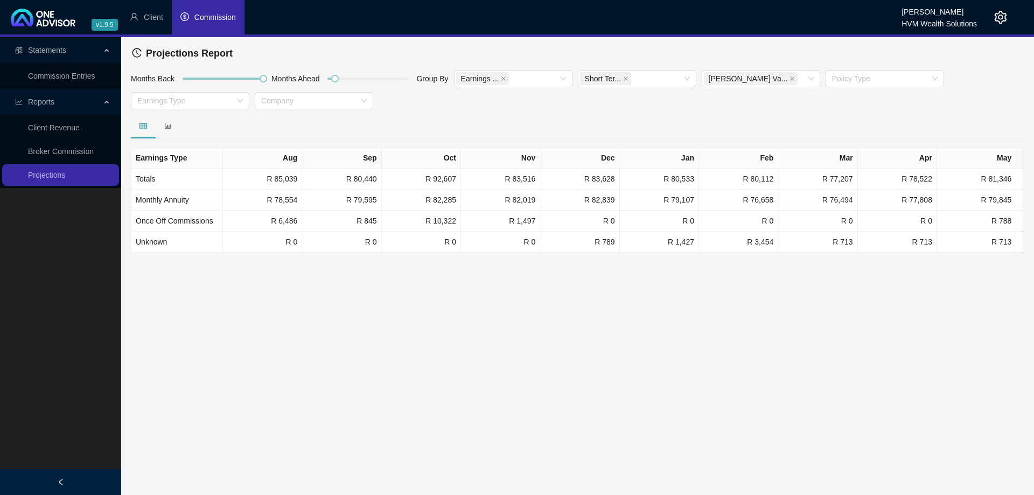
click at [863, 482] on main "Statements Commission Entries Reports Client Revenue Broker Commission Projecti…" at bounding box center [517, 266] width 1034 height 458
